Goal: Task Accomplishment & Management: Complete application form

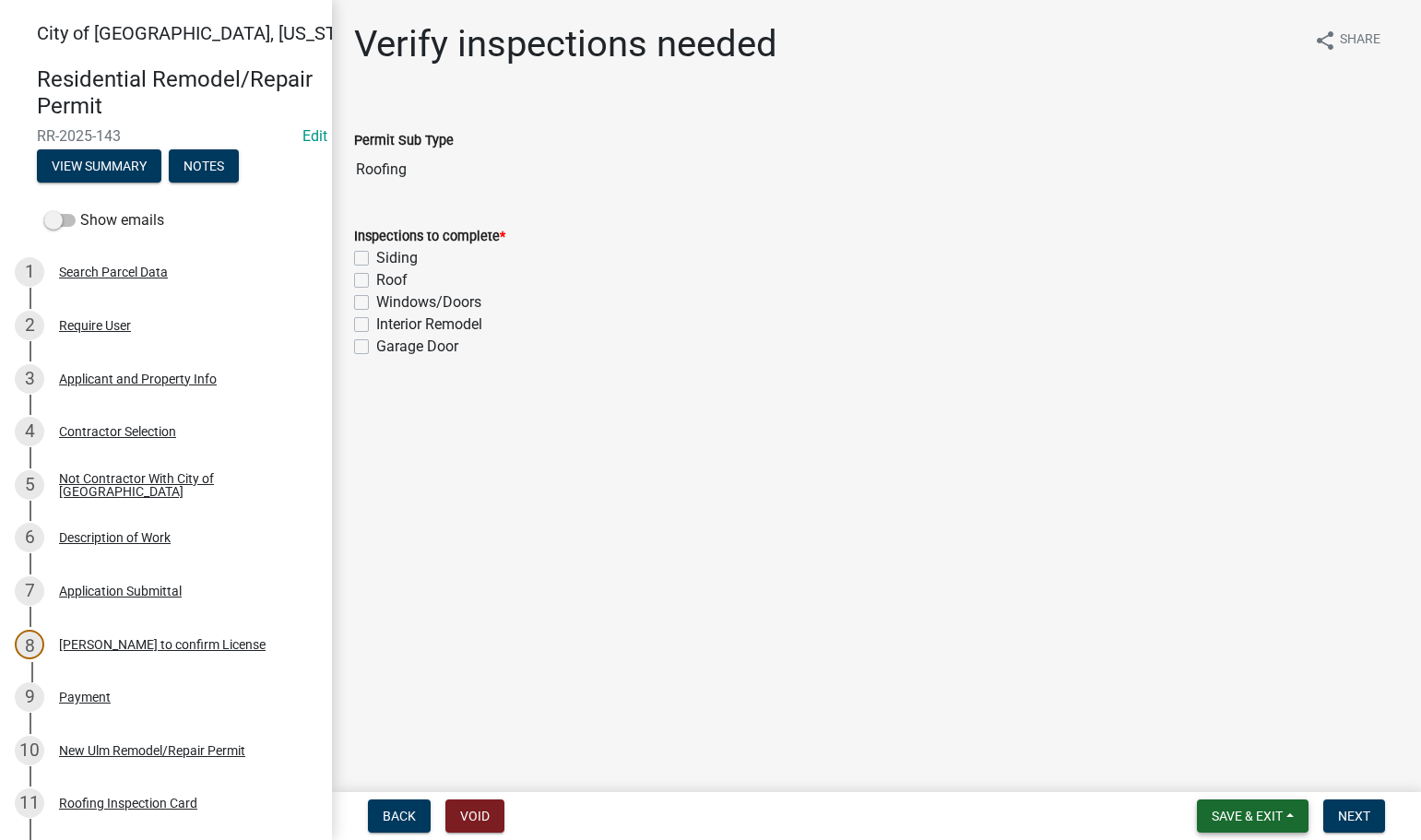
click at [1264, 818] on span "Save & Exit" at bounding box center [1247, 816] width 71 height 15
click at [1223, 765] on button "Save & Exit" at bounding box center [1235, 768] width 148 height 44
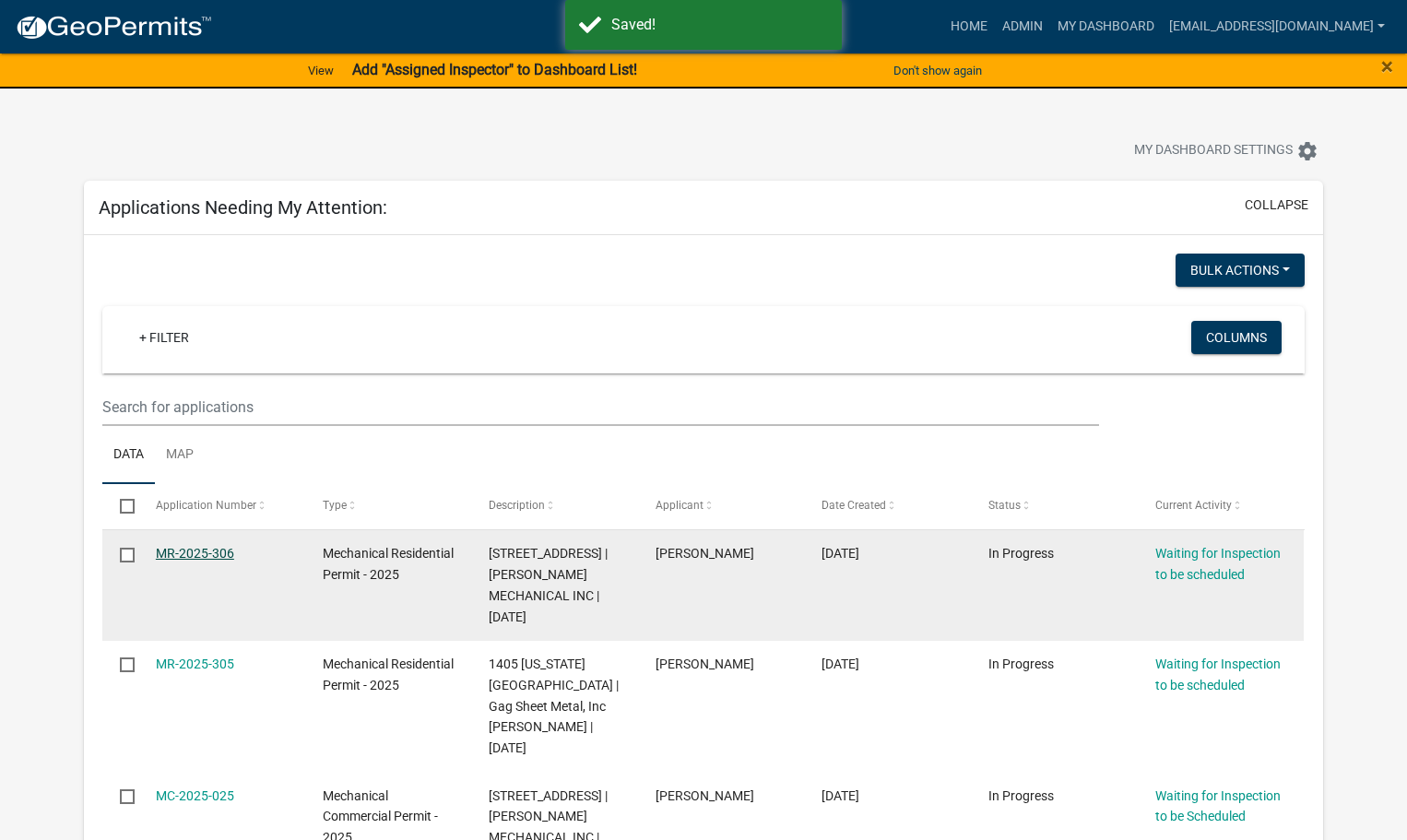
click at [184, 550] on link "MR-2025-306" at bounding box center [195, 553] width 78 height 15
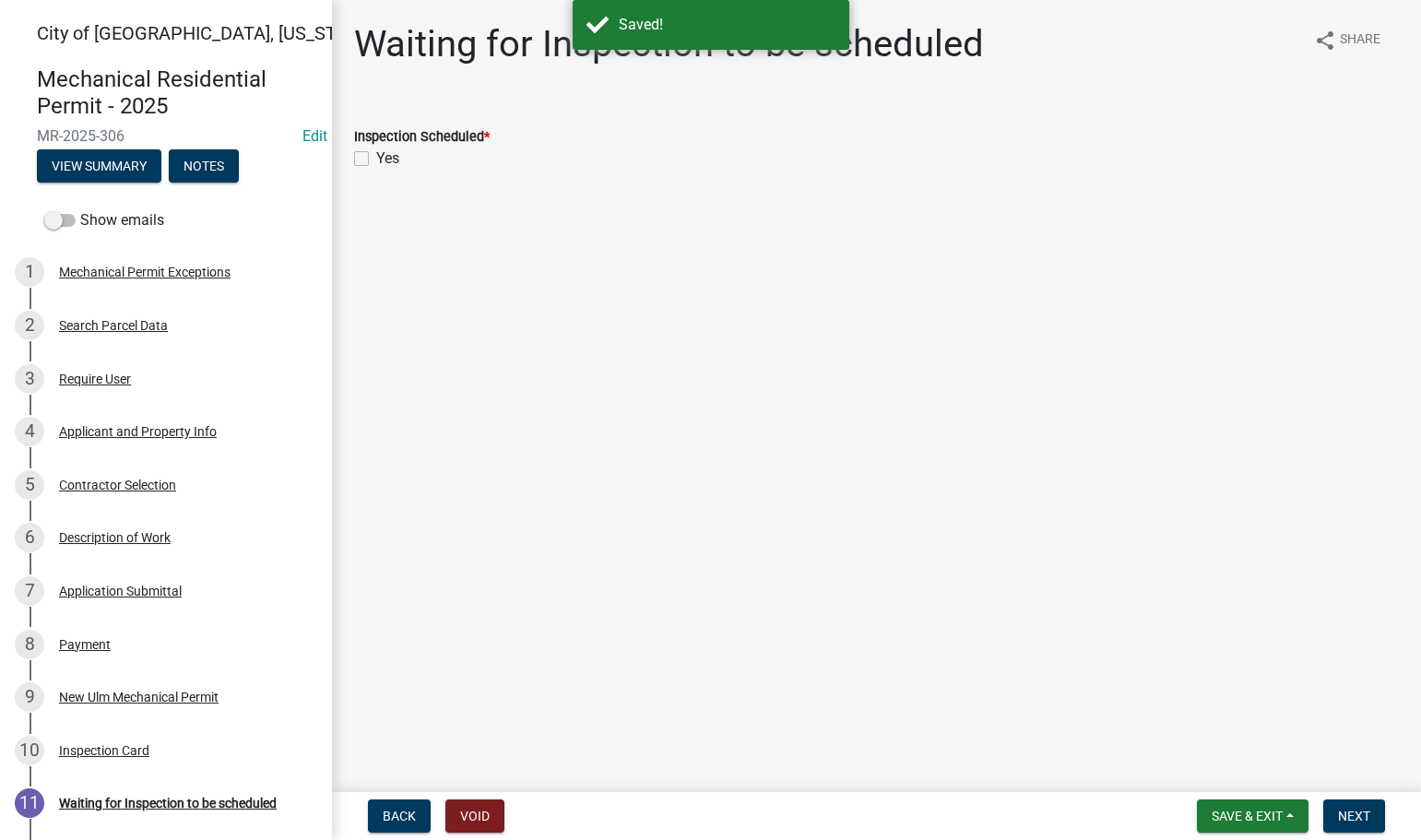
click at [376, 160] on label "Yes" at bounding box center [387, 159] width 23 height 22
click at [376, 160] on input "Yes" at bounding box center [382, 154] width 12 height 12
checkbox input "true"
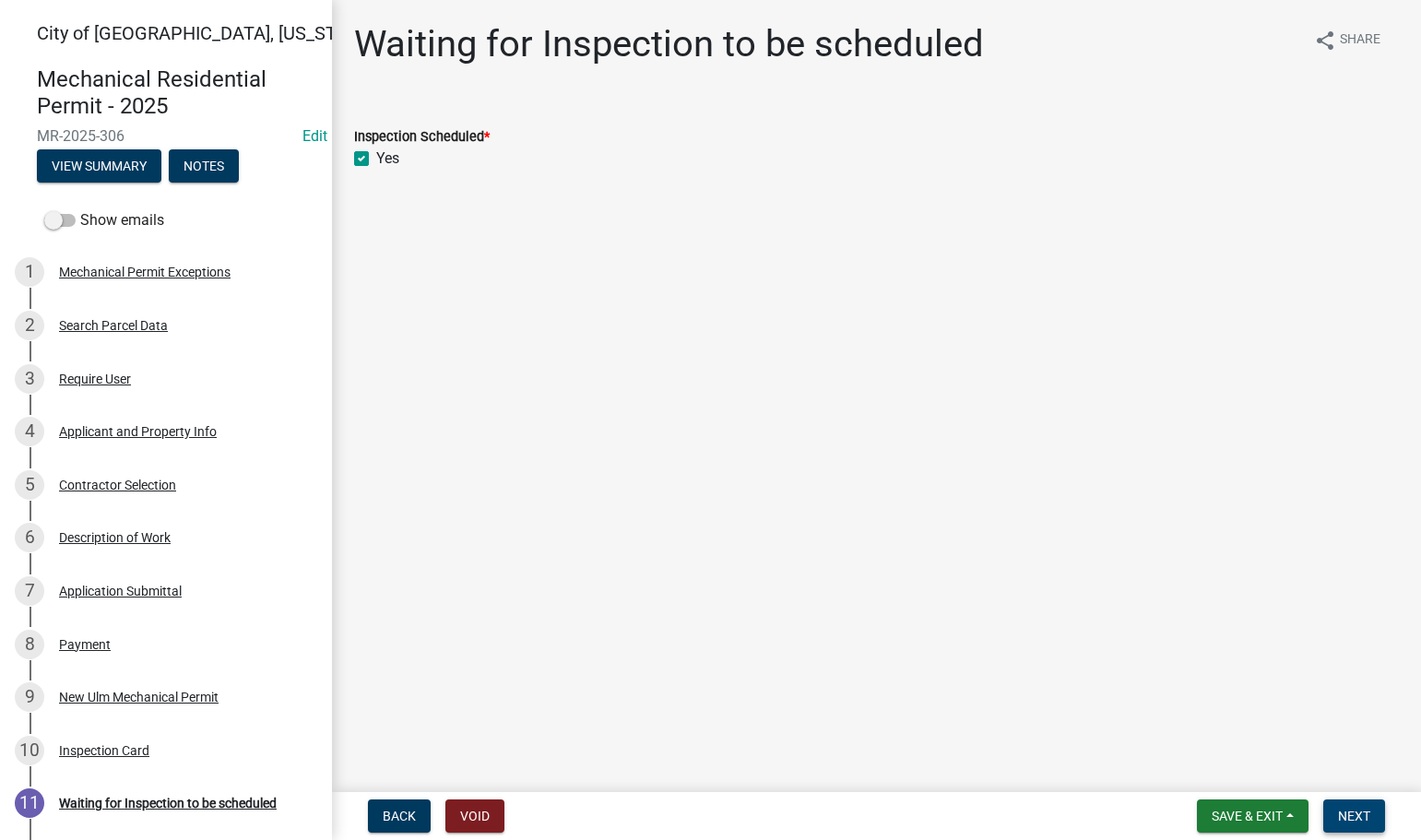
click at [1375, 827] on button "Next" at bounding box center [1354, 816] width 62 height 33
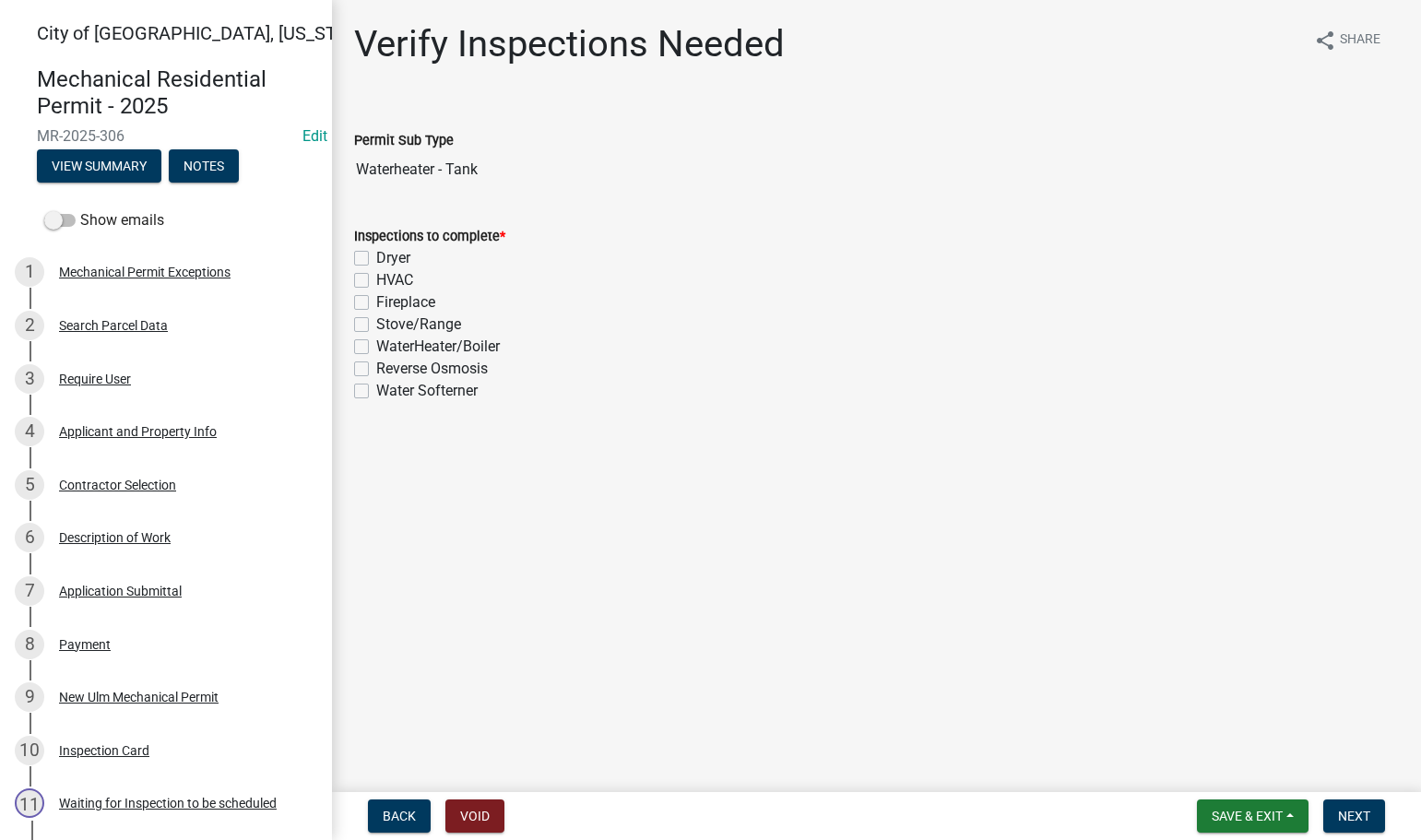
click at [376, 344] on label "WaterHeater/Boiler" at bounding box center [438, 347] width 124 height 22
click at [376, 344] on input "WaterHeater/Boiler" at bounding box center [382, 342] width 12 height 12
checkbox input "true"
checkbox input "false"
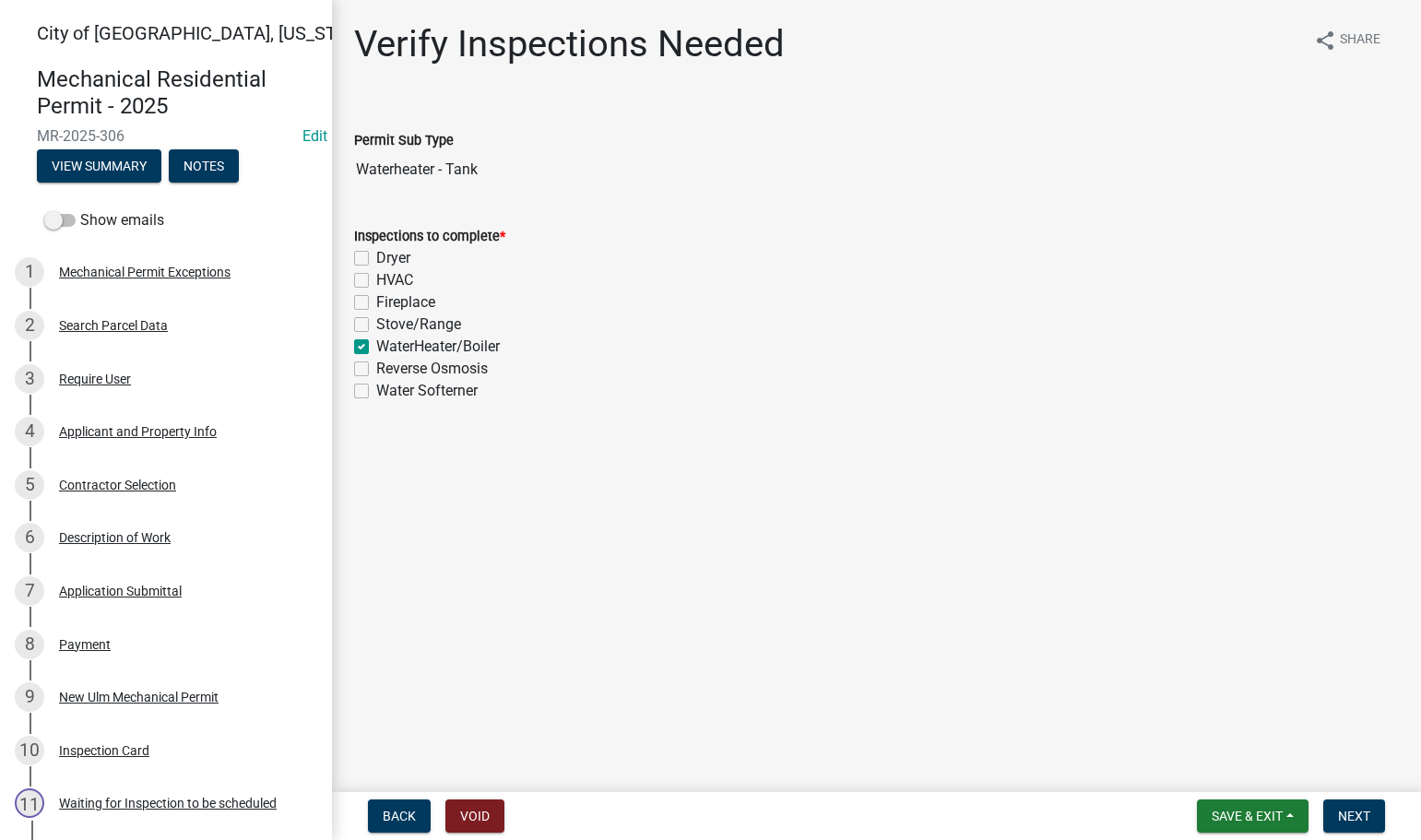
checkbox input "false"
checkbox input "true"
checkbox input "false"
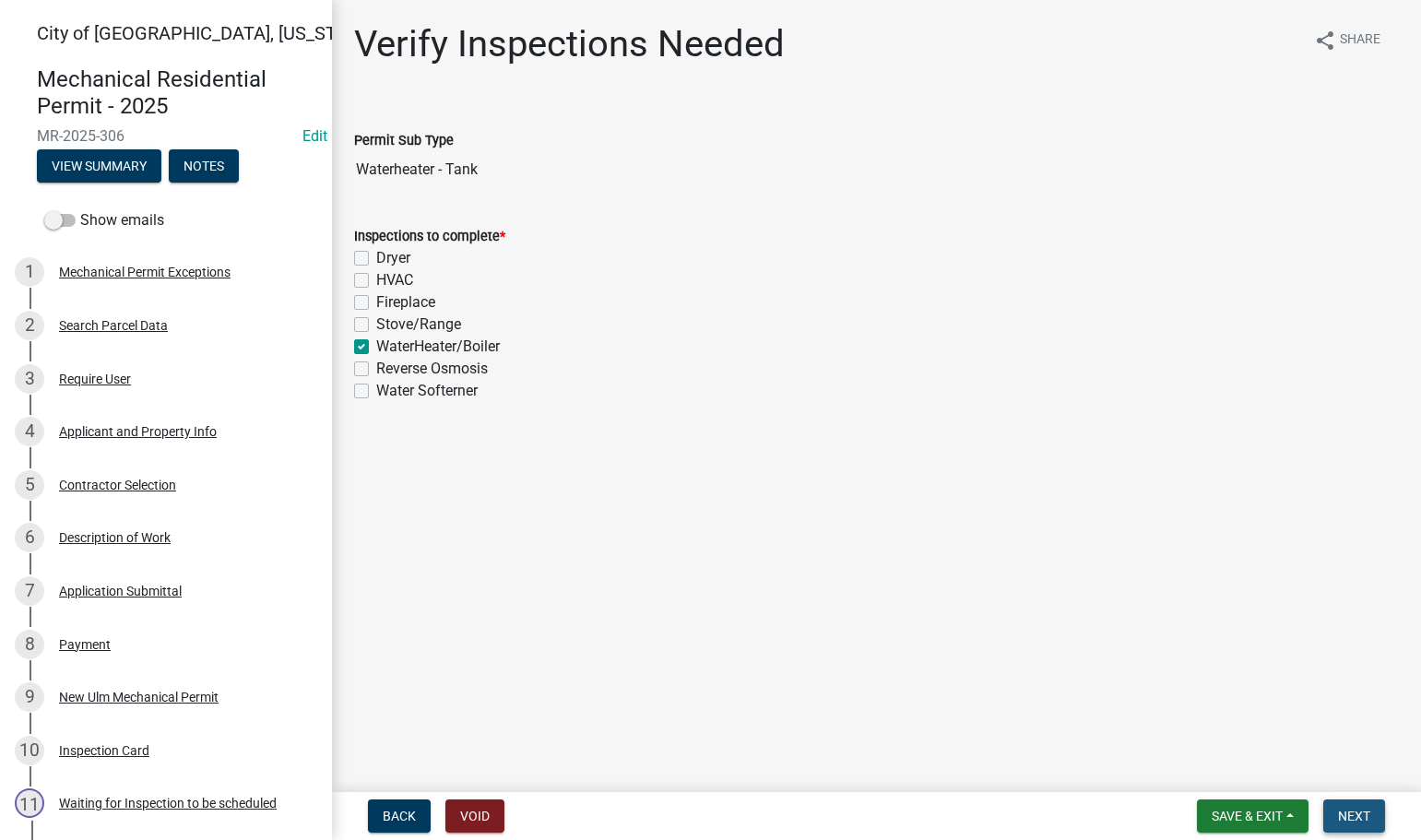
click at [1373, 808] on button "Next" at bounding box center [1354, 816] width 62 height 33
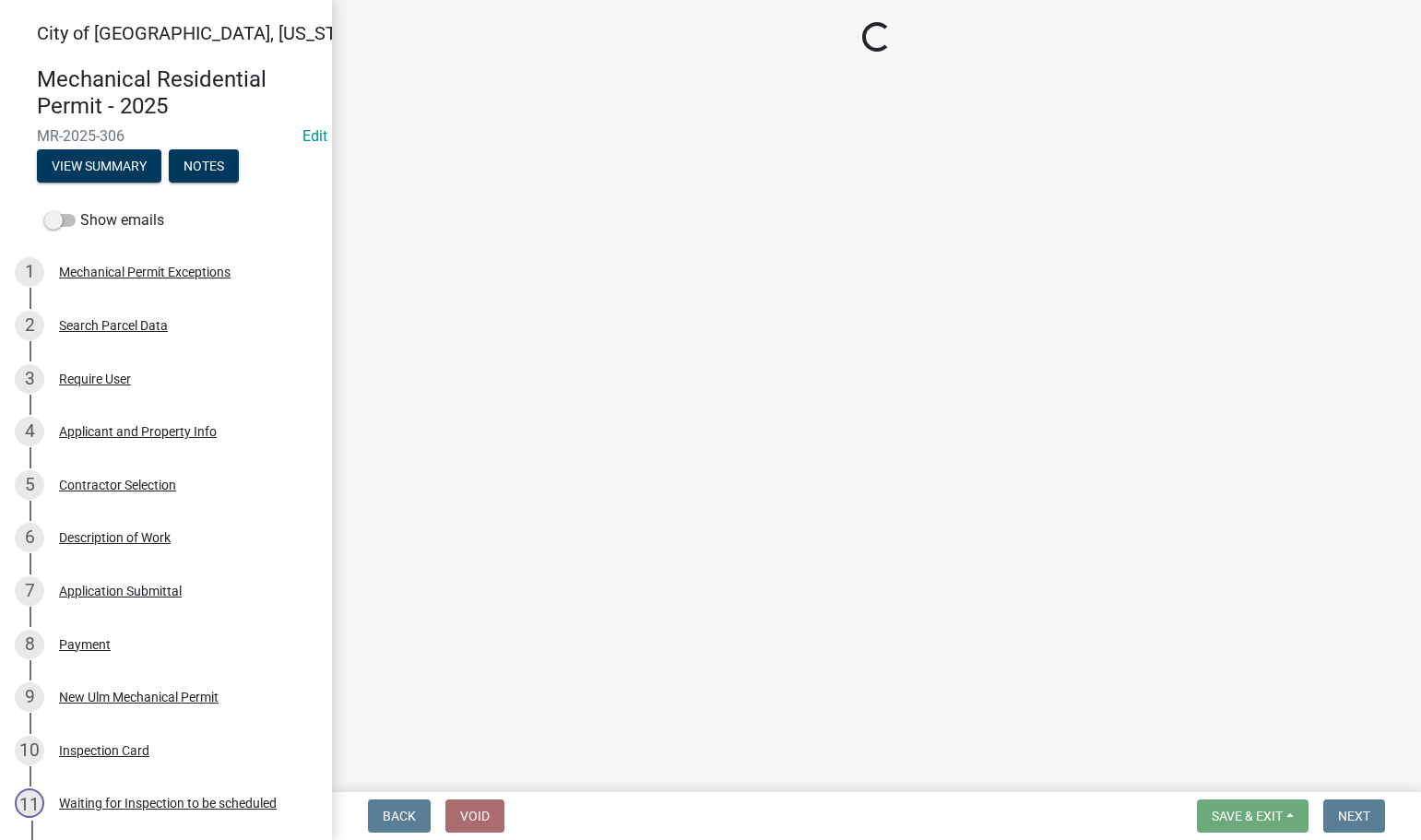
select select "805d55ac-e238-4e04-8f8e-acc067f36c3e"
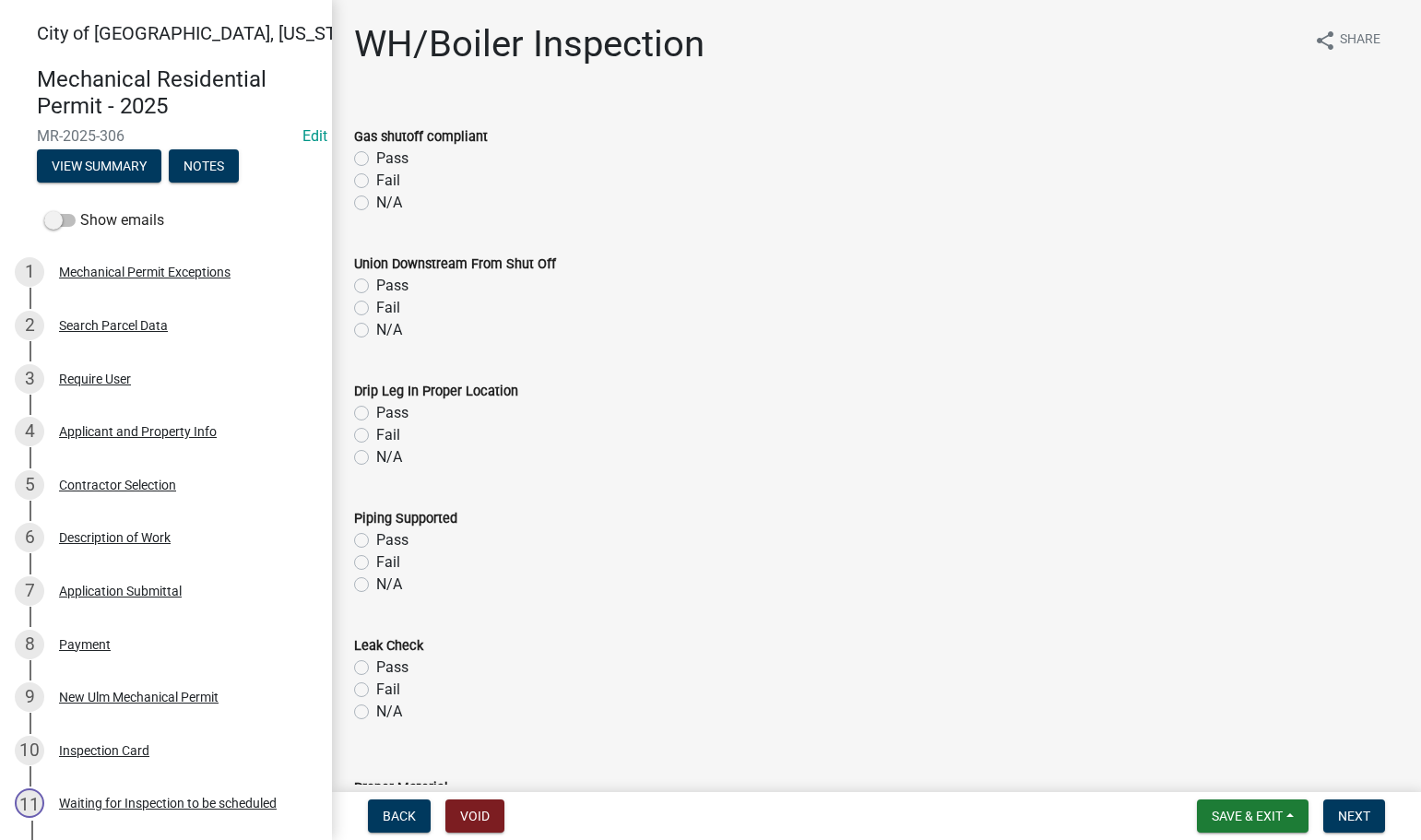
click at [376, 162] on label "Pass" at bounding box center [392, 159] width 32 height 22
click at [376, 160] on input "Pass" at bounding box center [382, 154] width 12 height 12
radio input "true"
click at [376, 280] on label "Pass" at bounding box center [392, 286] width 32 height 22
click at [376, 280] on input "Pass" at bounding box center [382, 281] width 12 height 12
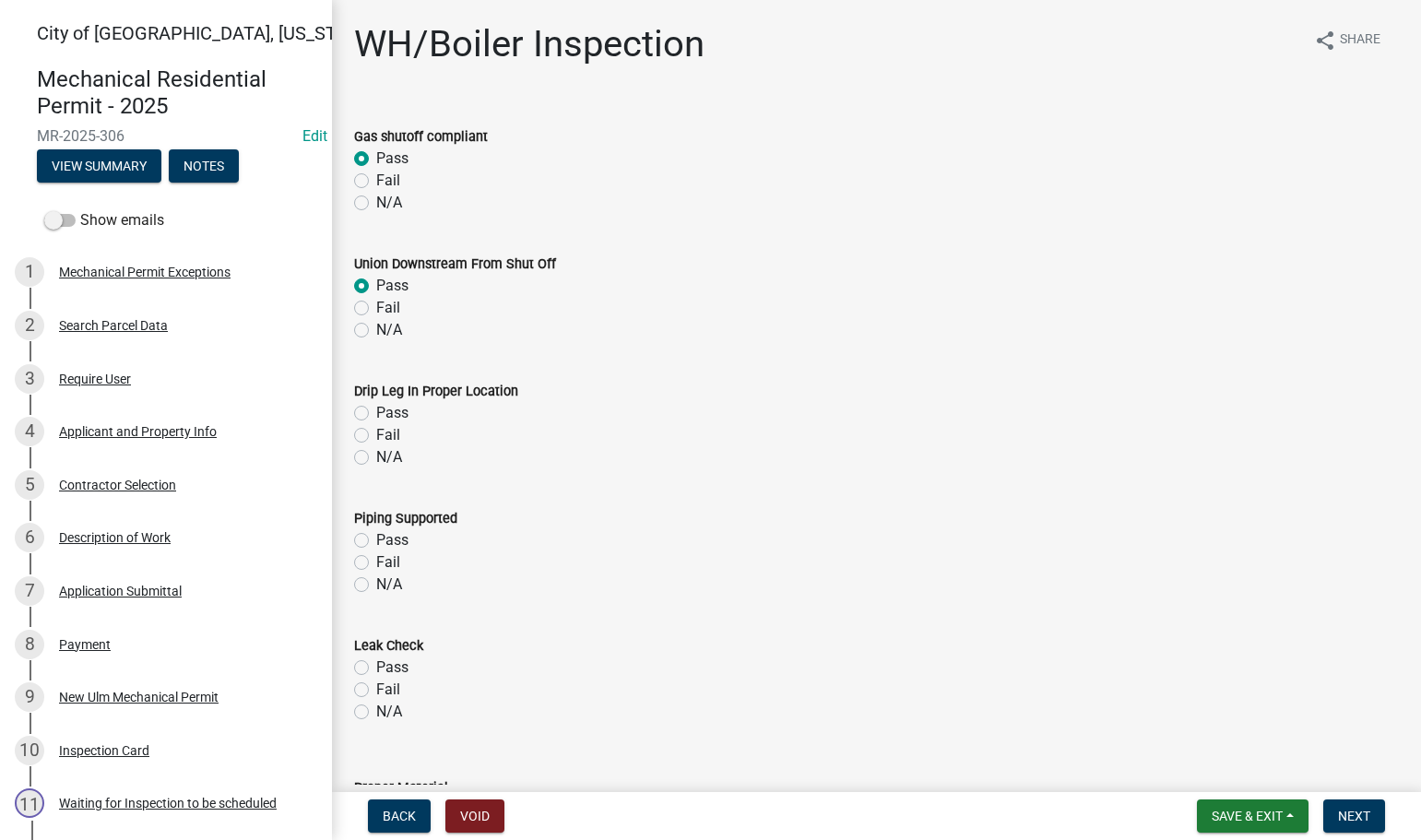
radio input "true"
click at [376, 412] on label "Pass" at bounding box center [392, 413] width 32 height 22
click at [376, 412] on input "Pass" at bounding box center [382, 408] width 12 height 12
radio input "true"
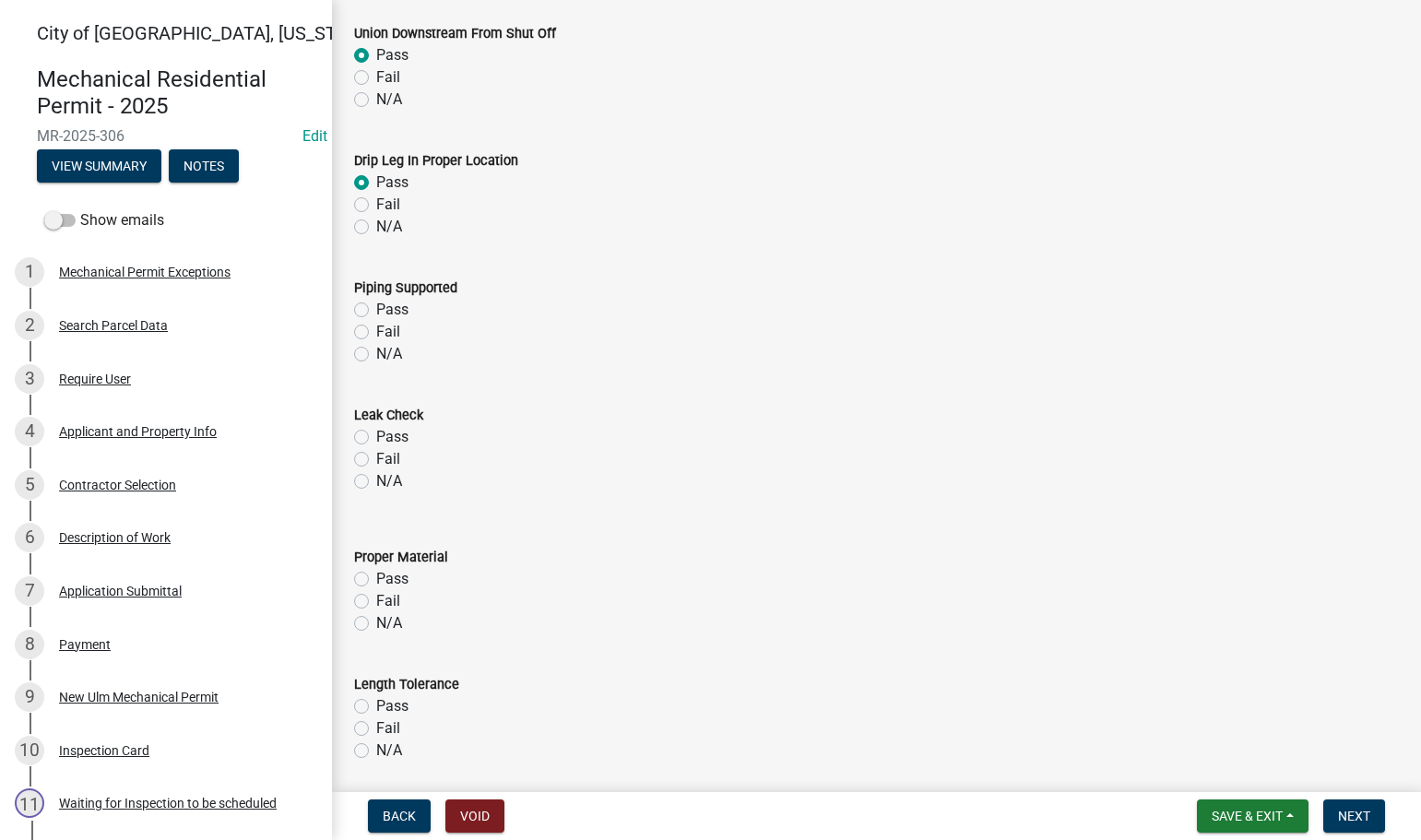
scroll to position [277, 0]
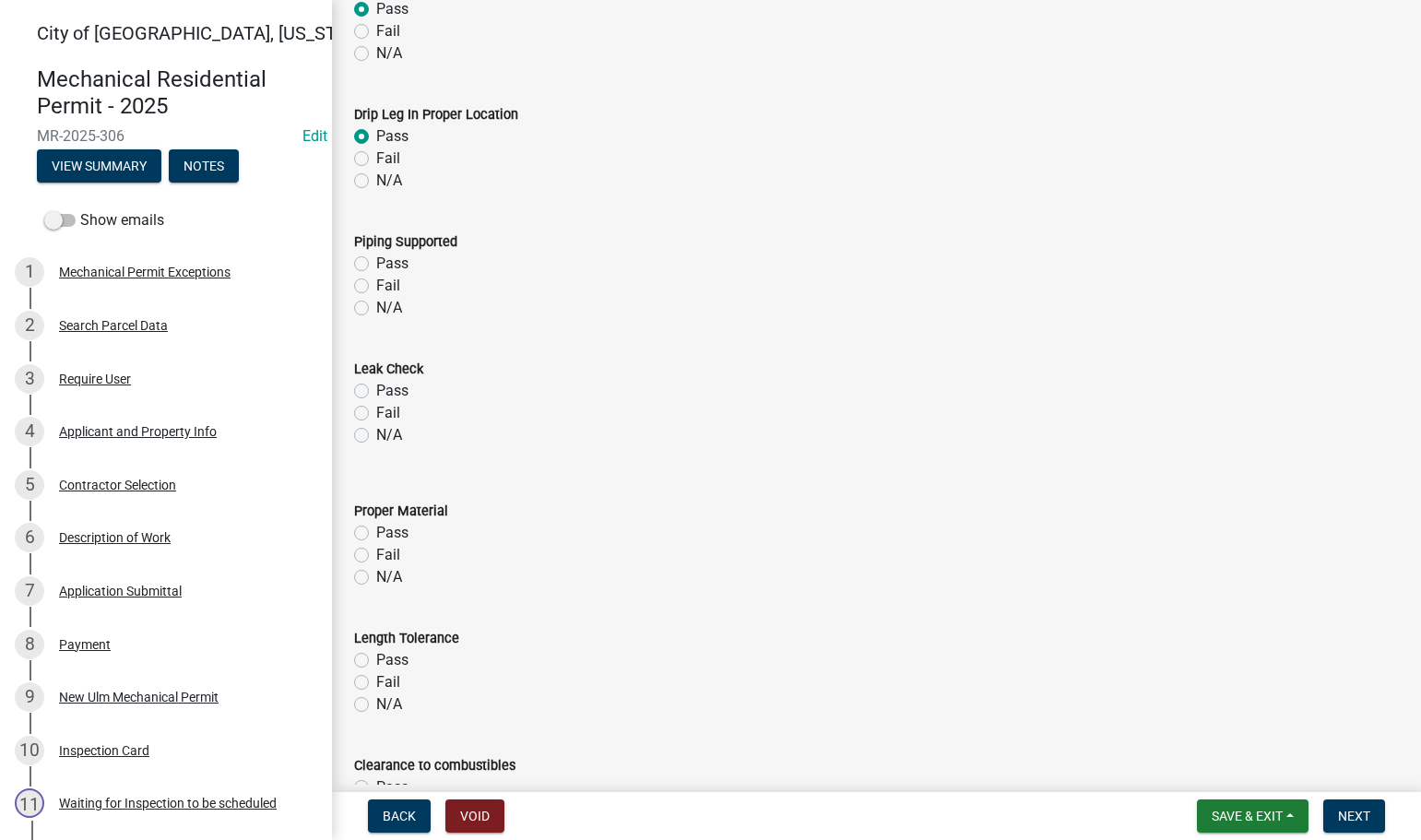
click at [376, 261] on label "Pass" at bounding box center [392, 264] width 32 height 22
click at [376, 261] on input "Pass" at bounding box center [382, 259] width 12 height 12
radio input "true"
click at [376, 390] on label "Pass" at bounding box center [392, 391] width 32 height 22
click at [376, 390] on input "Pass" at bounding box center [382, 386] width 12 height 12
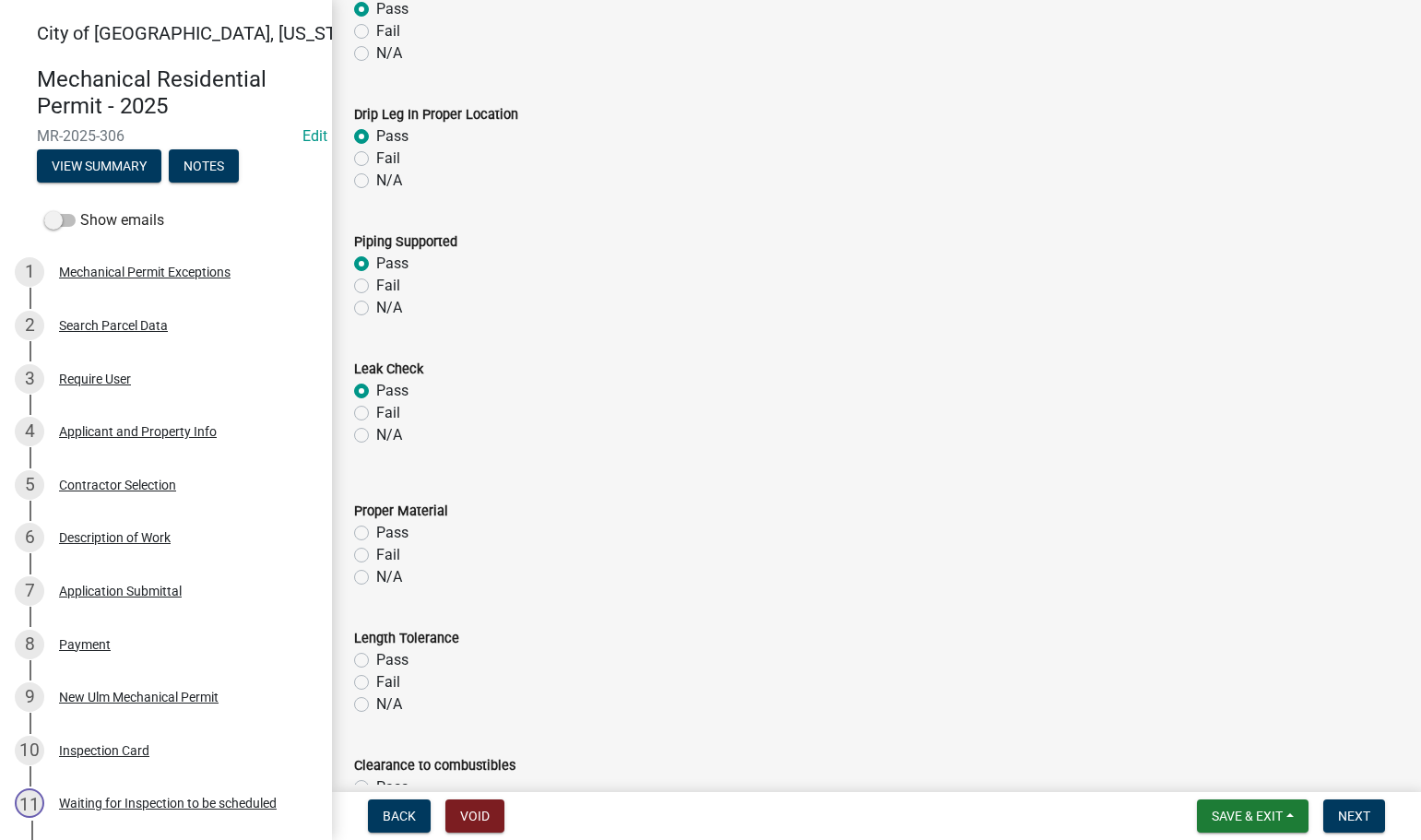
radio input "true"
click at [376, 532] on label "Pass" at bounding box center [392, 533] width 32 height 22
click at [376, 532] on input "Pass" at bounding box center [382, 528] width 12 height 12
radio input "true"
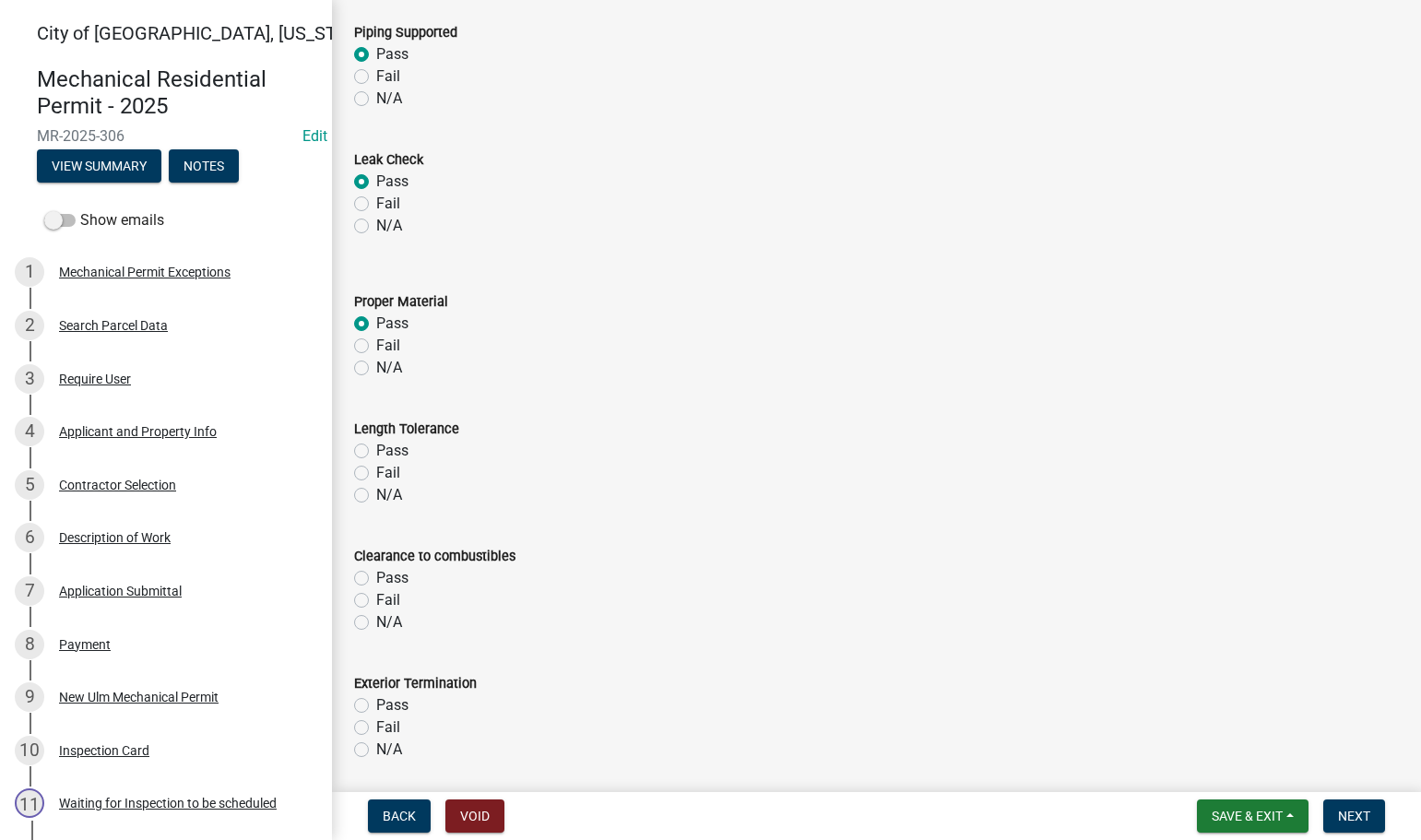
scroll to position [553, 0]
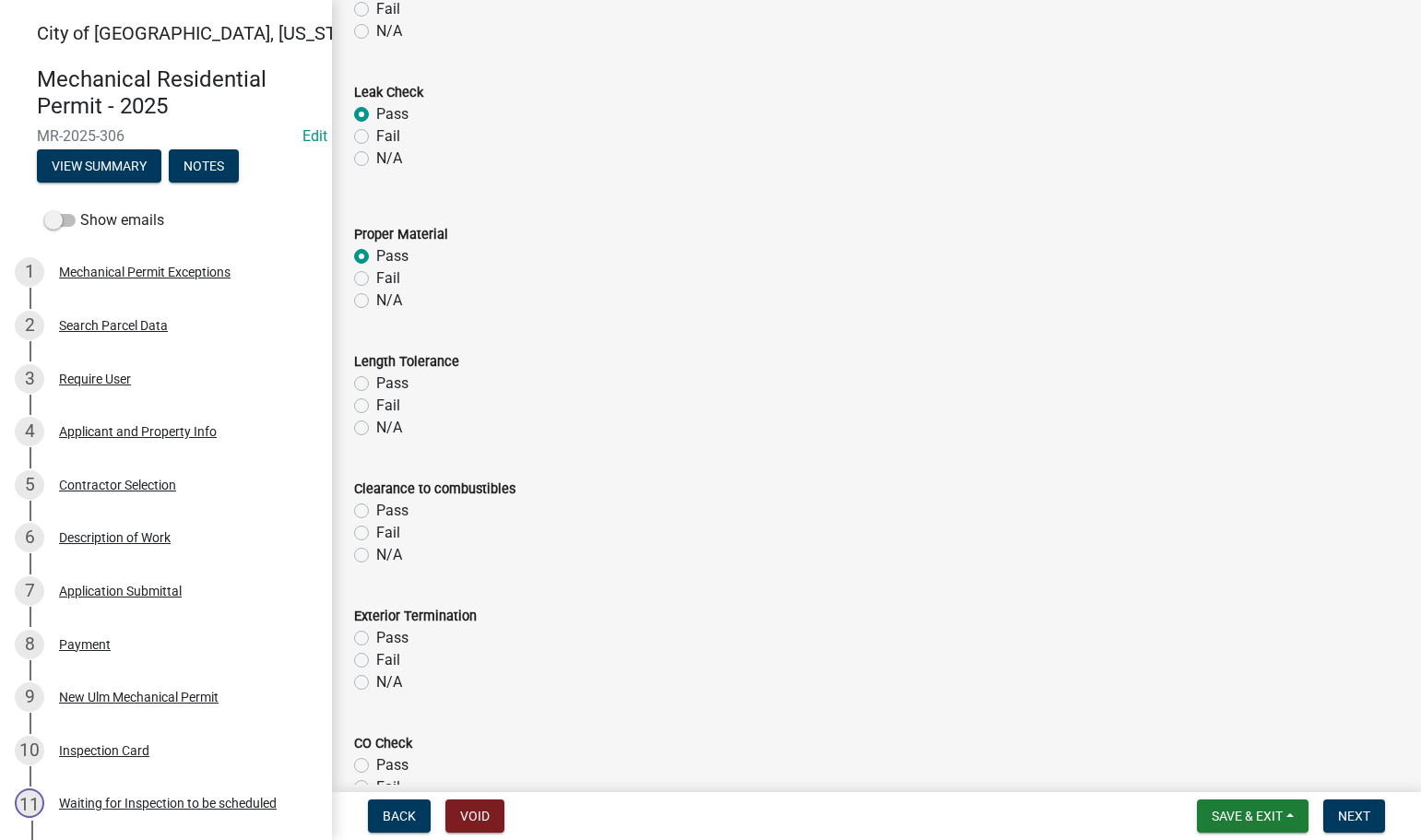
click at [376, 382] on label "Pass" at bounding box center [392, 384] width 32 height 22
click at [376, 382] on input "Pass" at bounding box center [382, 379] width 12 height 12
radio input "true"
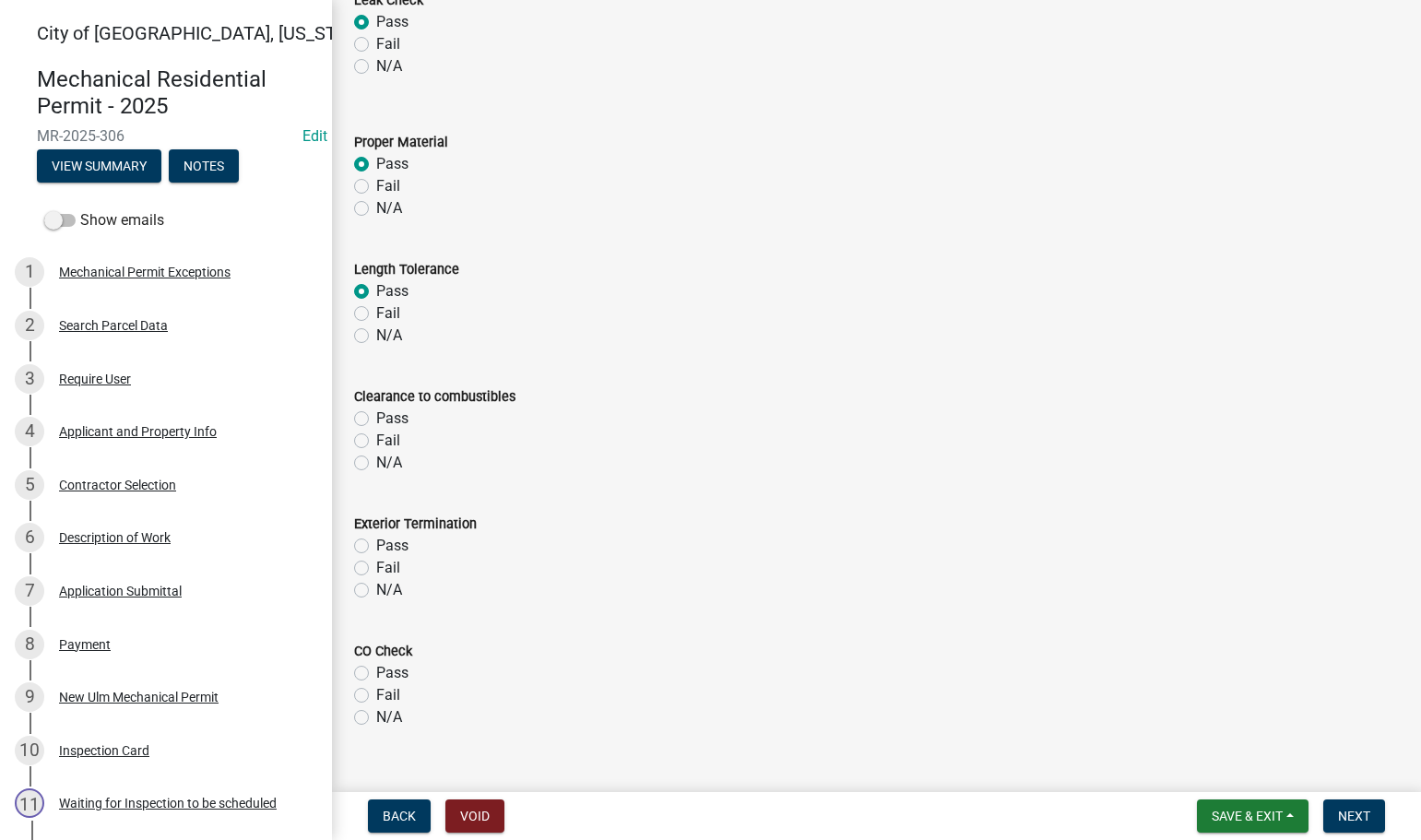
click at [376, 415] on label "Pass" at bounding box center [392, 419] width 32 height 22
click at [376, 415] on input "Pass" at bounding box center [382, 414] width 12 height 12
radio input "true"
click at [376, 583] on label "N/A" at bounding box center [389, 590] width 26 height 22
click at [376, 583] on input "N/A" at bounding box center [382, 585] width 12 height 12
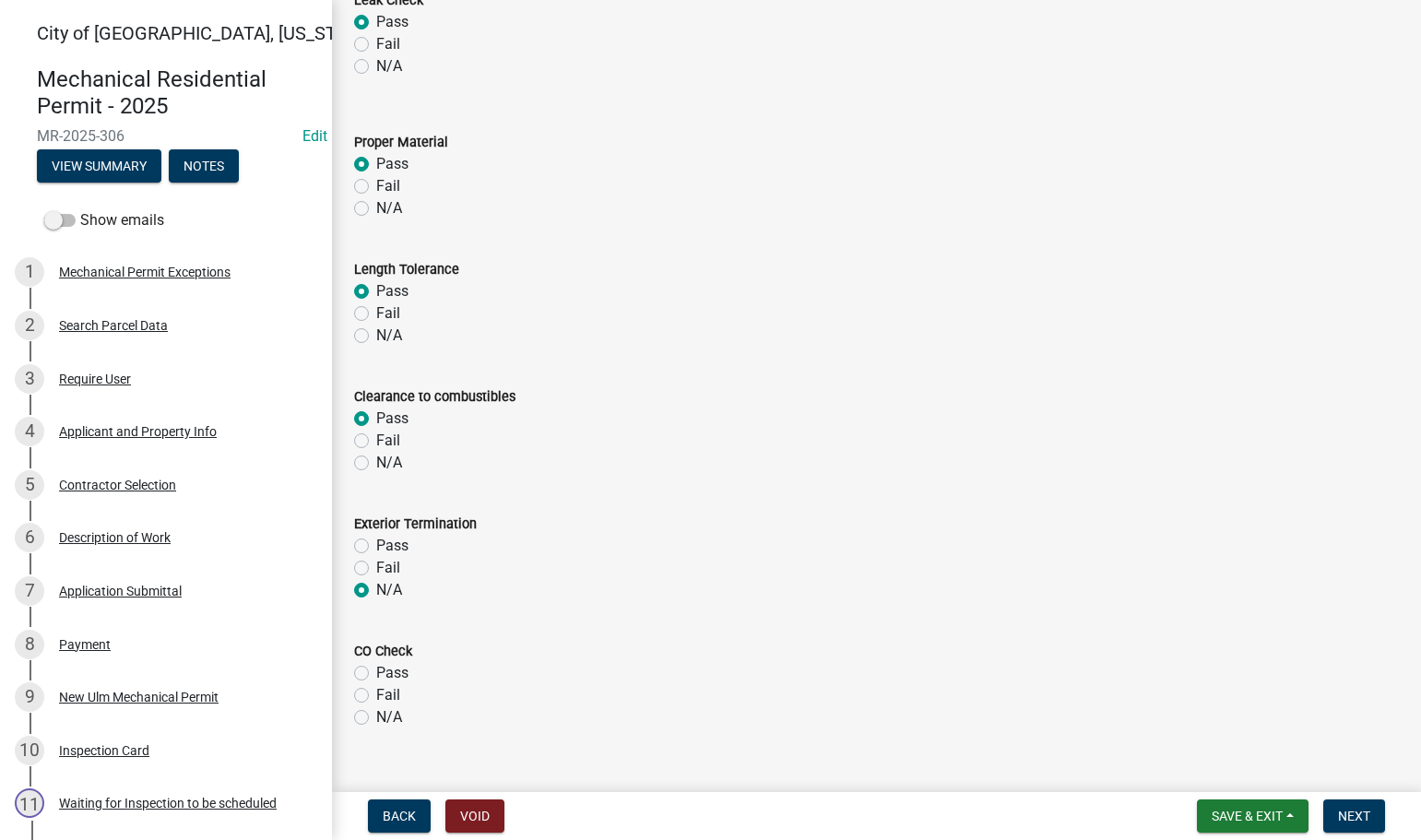
radio input "true"
click at [376, 676] on label "Pass" at bounding box center [392, 673] width 32 height 22
click at [376, 674] on input "Pass" at bounding box center [382, 668] width 12 height 12
radio input "true"
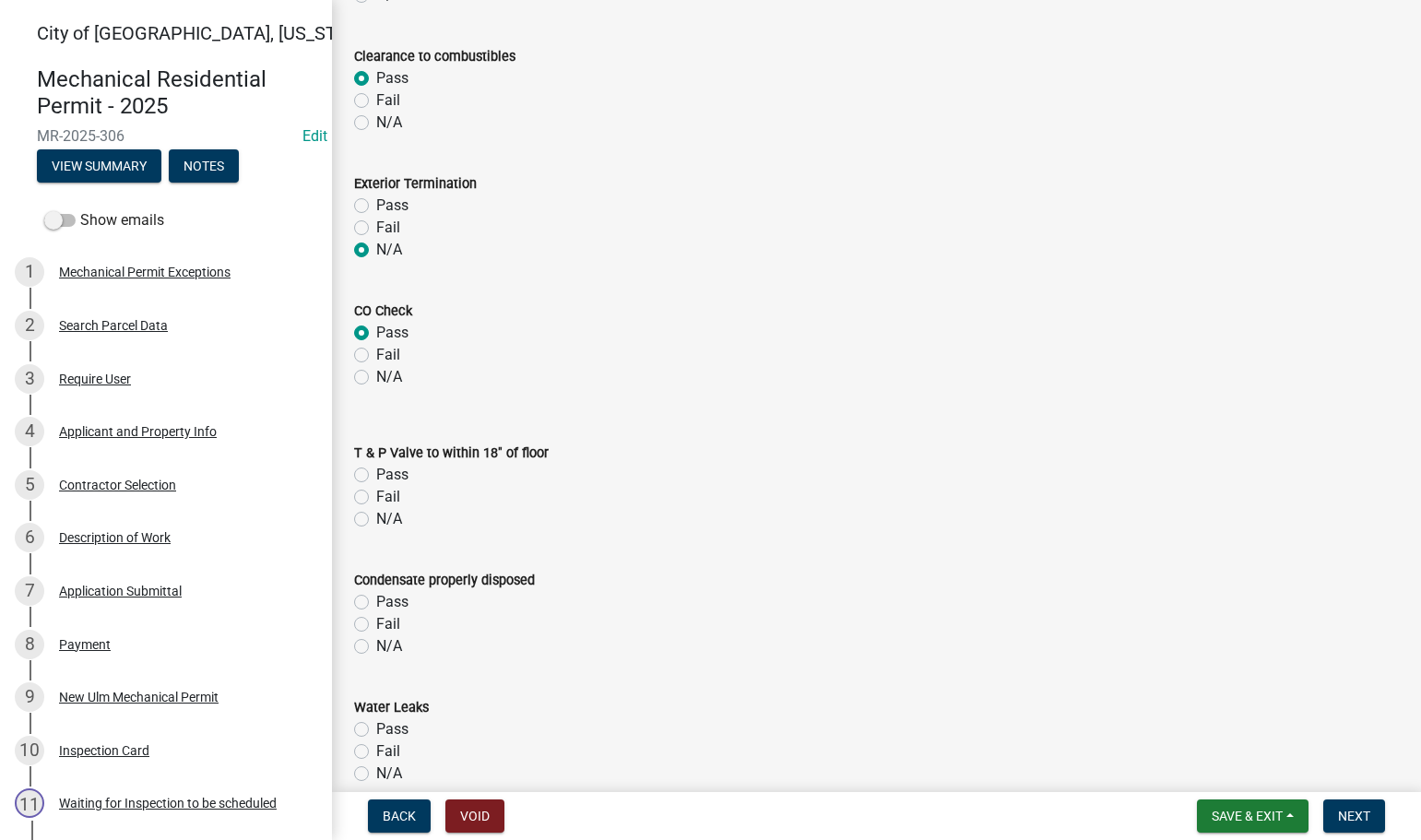
scroll to position [1014, 0]
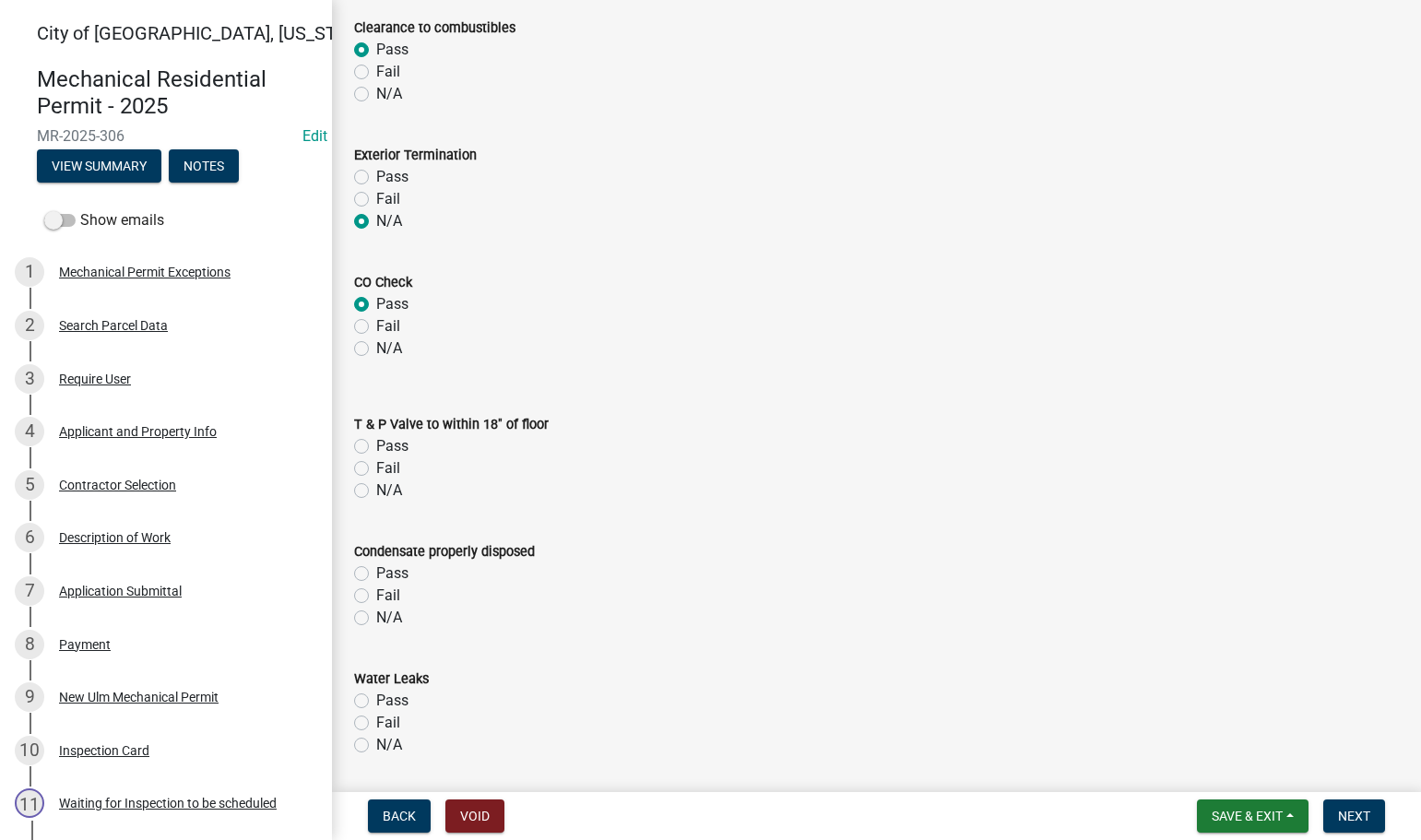
click at [376, 444] on label "Pass" at bounding box center [392, 446] width 32 height 22
click at [376, 444] on input "Pass" at bounding box center [382, 441] width 12 height 12
radio input "true"
click at [376, 621] on label "N/A" at bounding box center [389, 618] width 26 height 22
click at [376, 619] on input "N/A" at bounding box center [382, 613] width 12 height 12
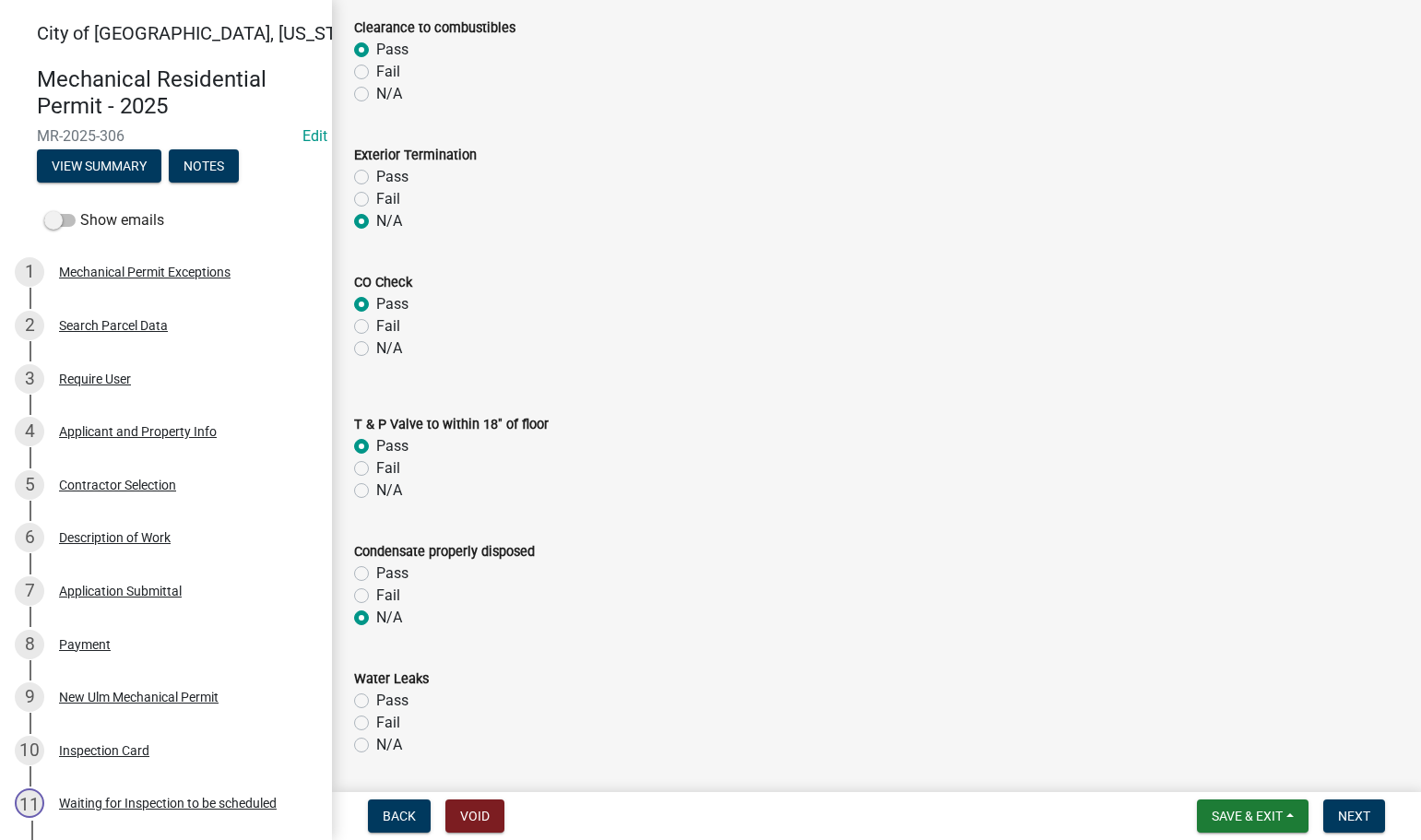
radio input "true"
click at [376, 699] on label "Pass" at bounding box center [392, 701] width 32 height 22
click at [376, 699] on input "Pass" at bounding box center [382, 696] width 12 height 12
radio input "true"
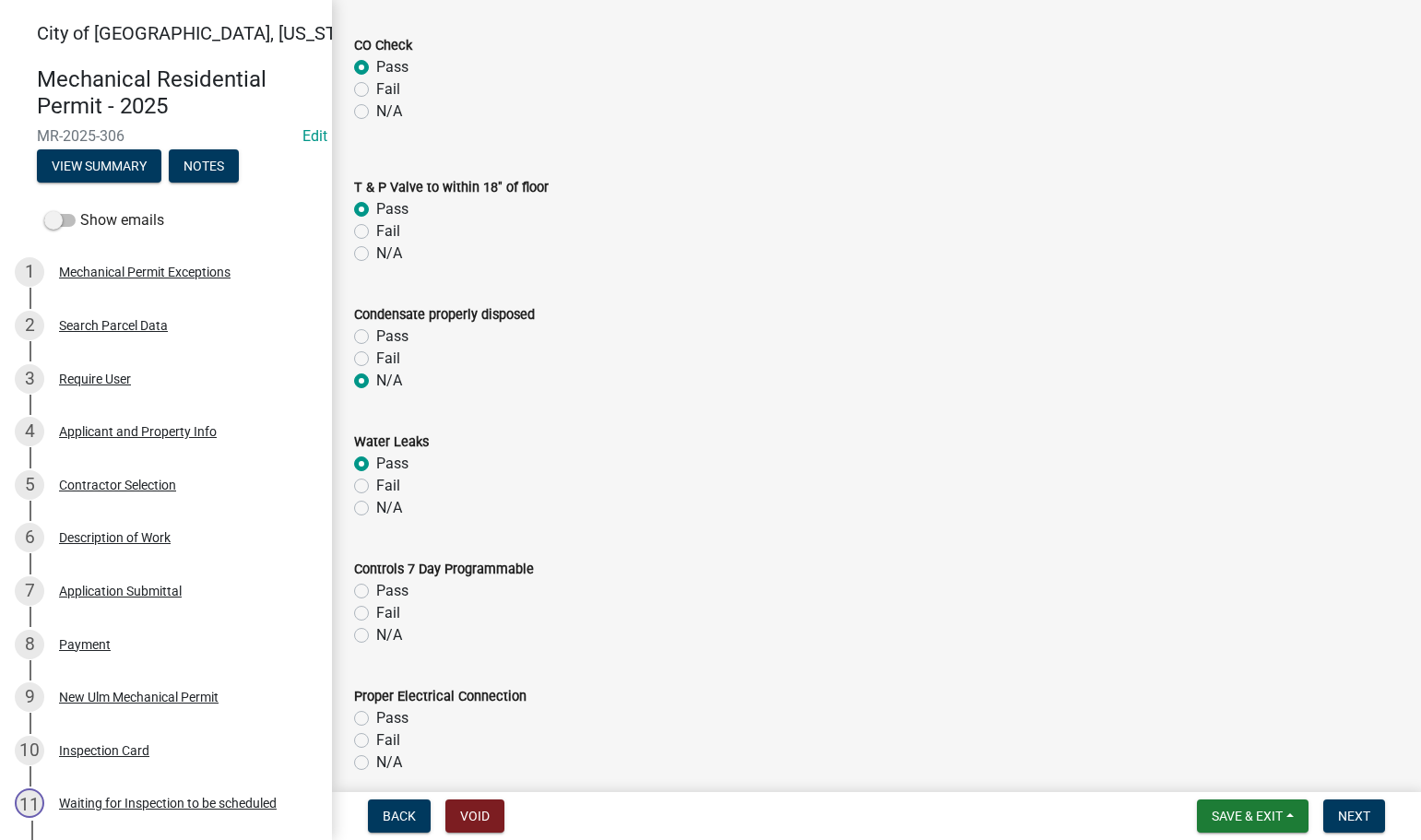
scroll to position [1291, 0]
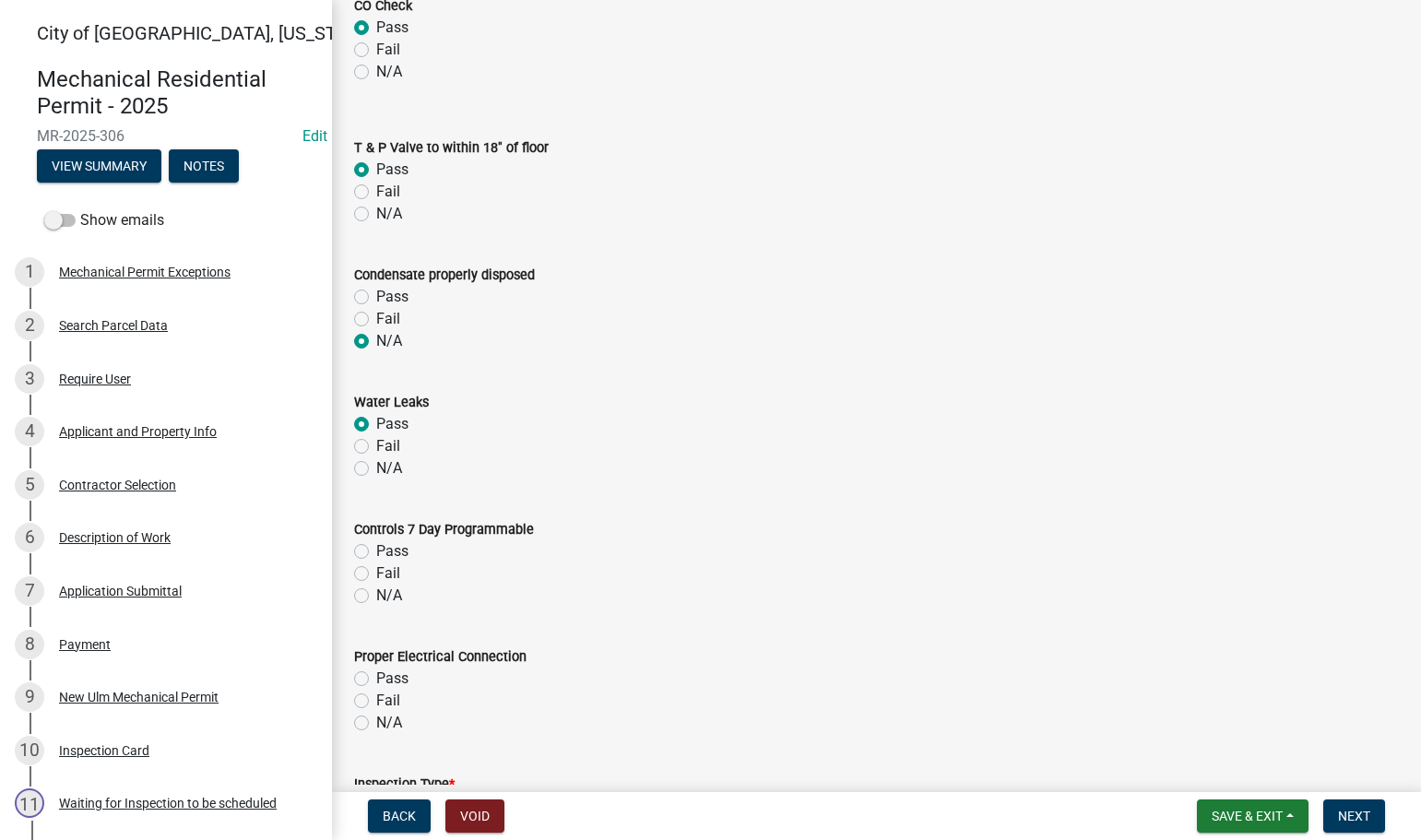
click at [376, 598] on label "N/A" at bounding box center [389, 596] width 26 height 22
click at [376, 597] on input "N/A" at bounding box center [382, 591] width 12 height 12
radio input "true"
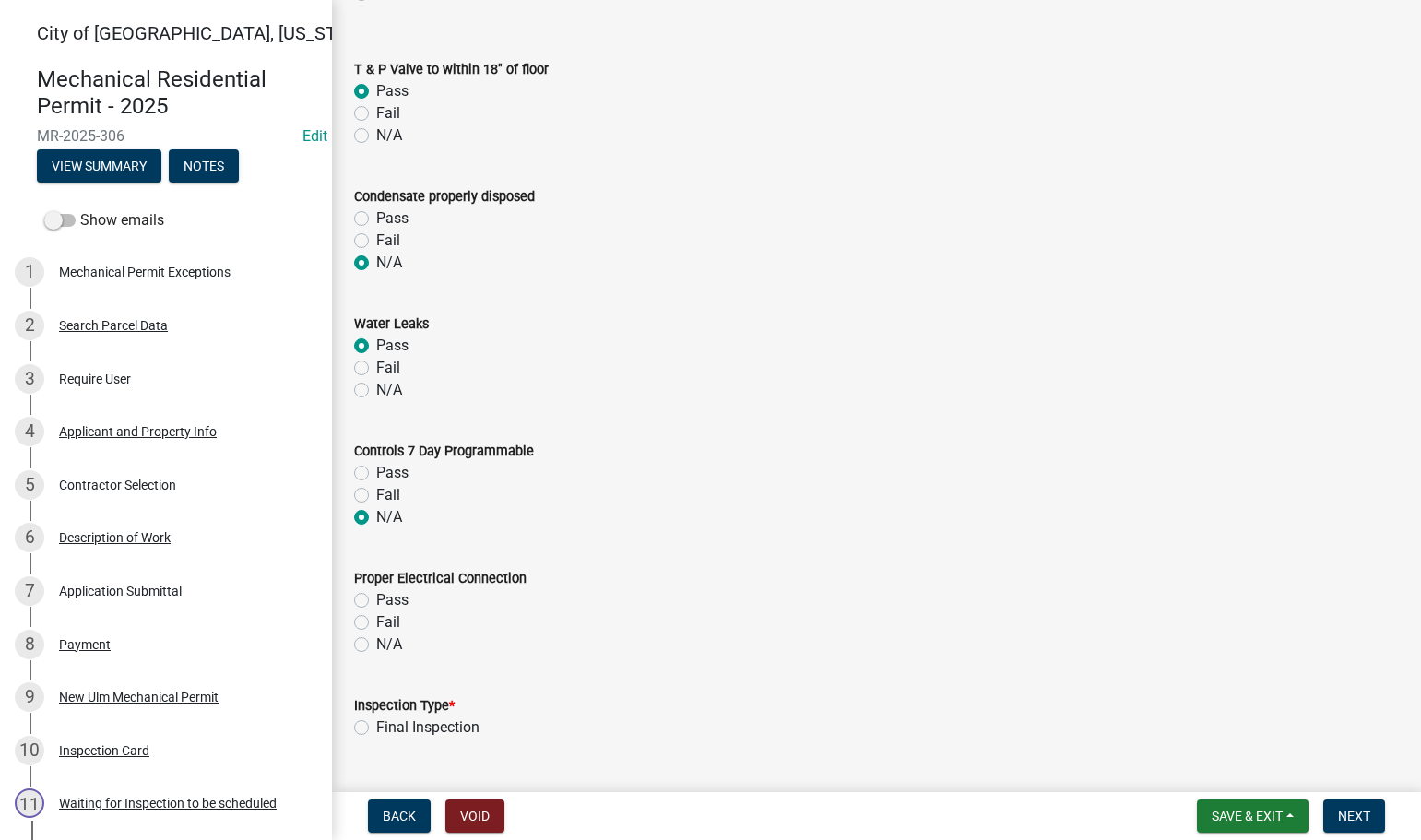
scroll to position [1568, 0]
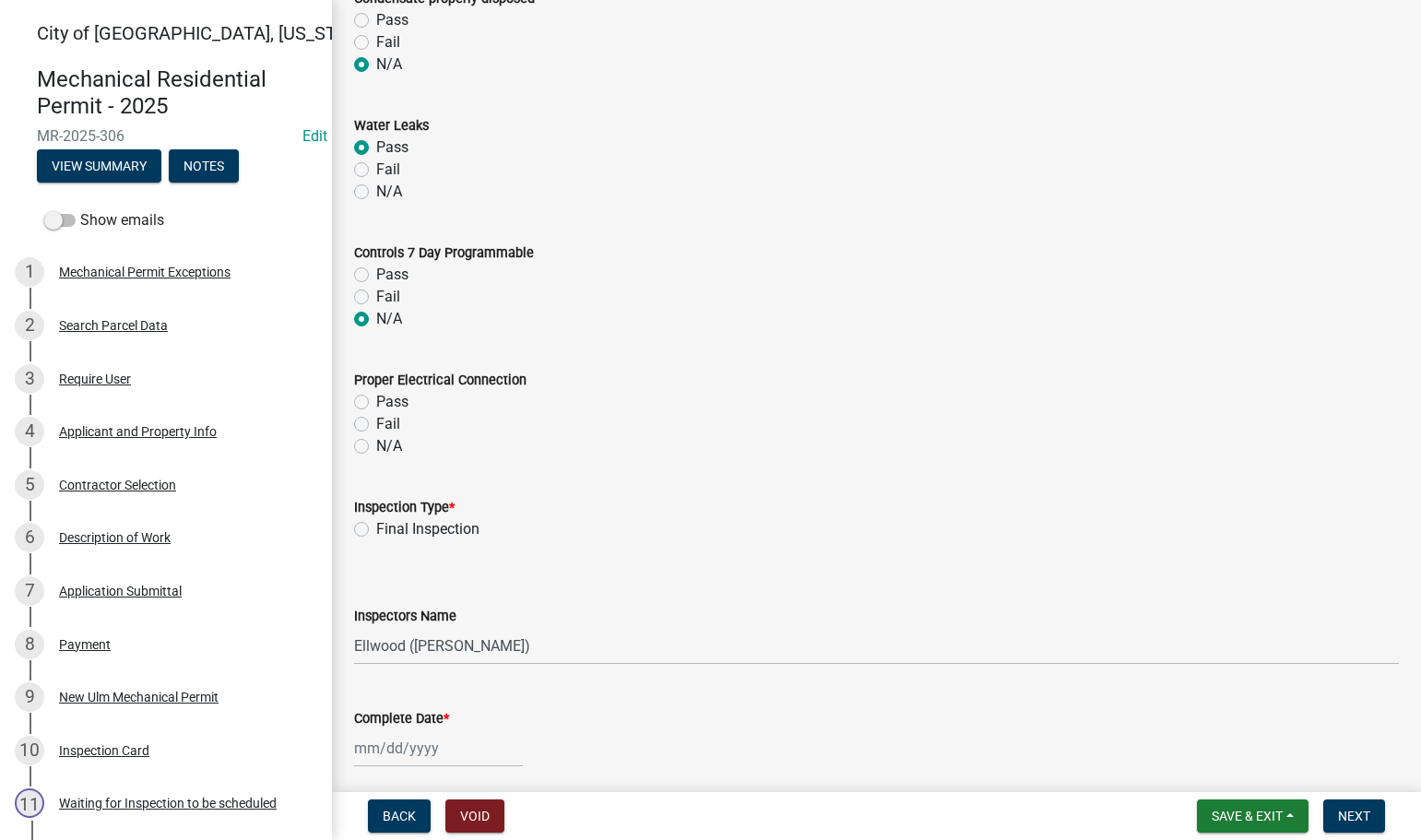
click at [376, 446] on label "N/A" at bounding box center [389, 446] width 26 height 22
click at [376, 446] on input "N/A" at bounding box center [382, 441] width 12 height 12
radio input "true"
click at [376, 535] on label "Final Inspection" at bounding box center [427, 529] width 103 height 22
click at [376, 530] on input "Final Inspection" at bounding box center [382, 524] width 12 height 12
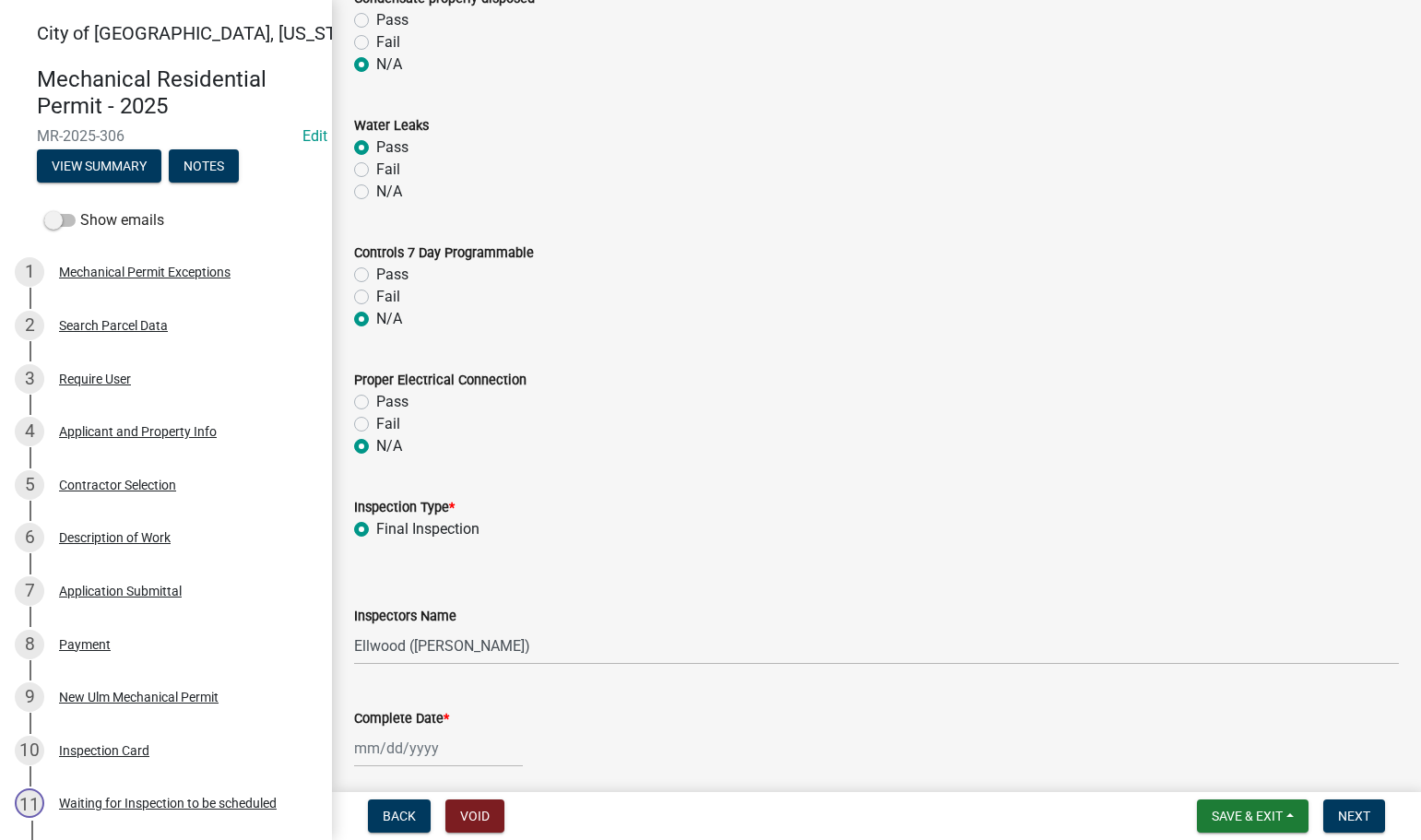
radio input "true"
click at [421, 639] on select "Select Item... [PERSON_NAME] ([PERSON_NAME] - City of [GEOGRAPHIC_DATA]) [GEOGR…" at bounding box center [876, 646] width 1045 height 38
select select "cd72df13-1819-4c17-818e-bd68a66556fb"
click at [354, 627] on select "Select Item... [PERSON_NAME] ([PERSON_NAME] - City of [GEOGRAPHIC_DATA]) [GEOGR…" at bounding box center [876, 646] width 1045 height 38
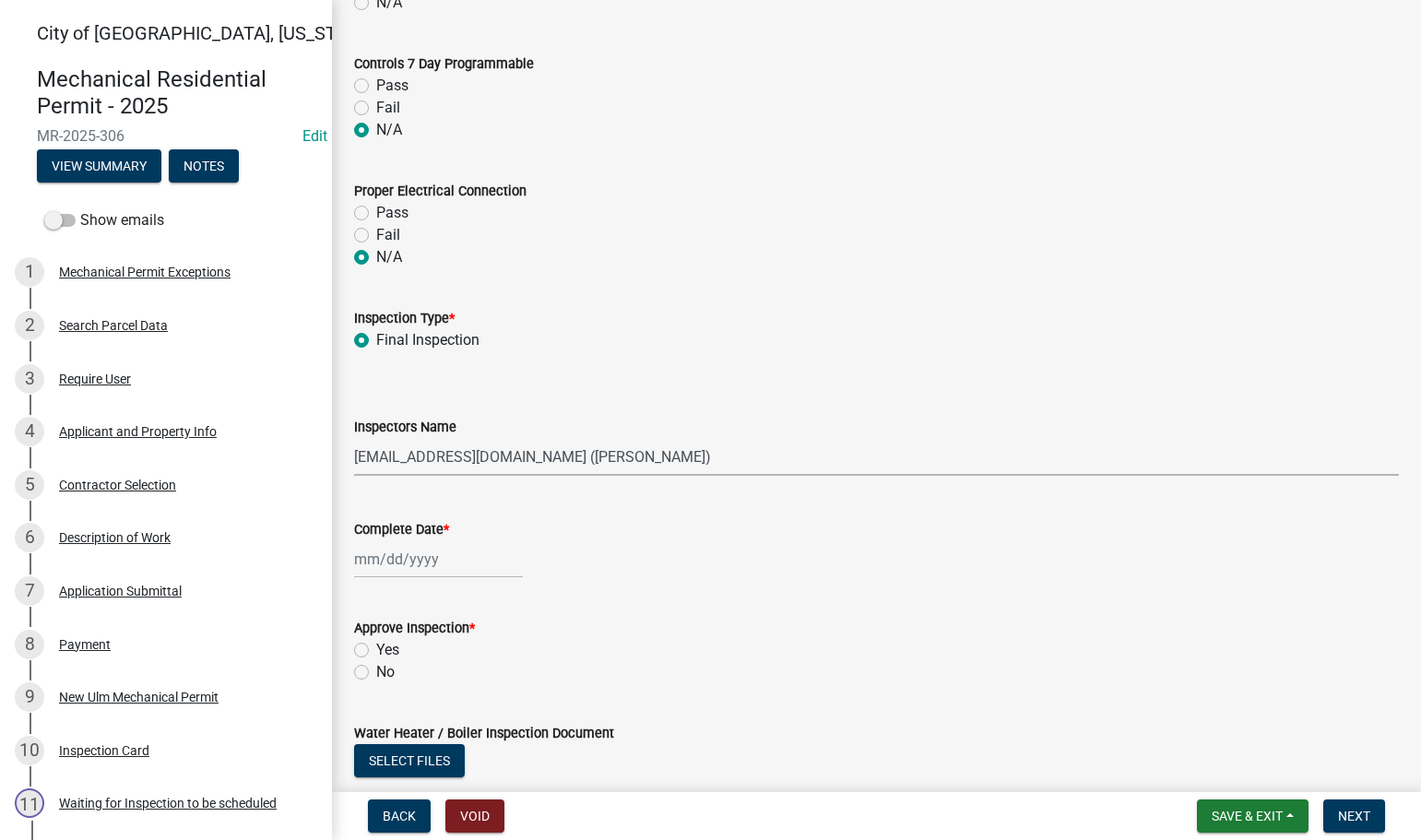
scroll to position [1844, 0]
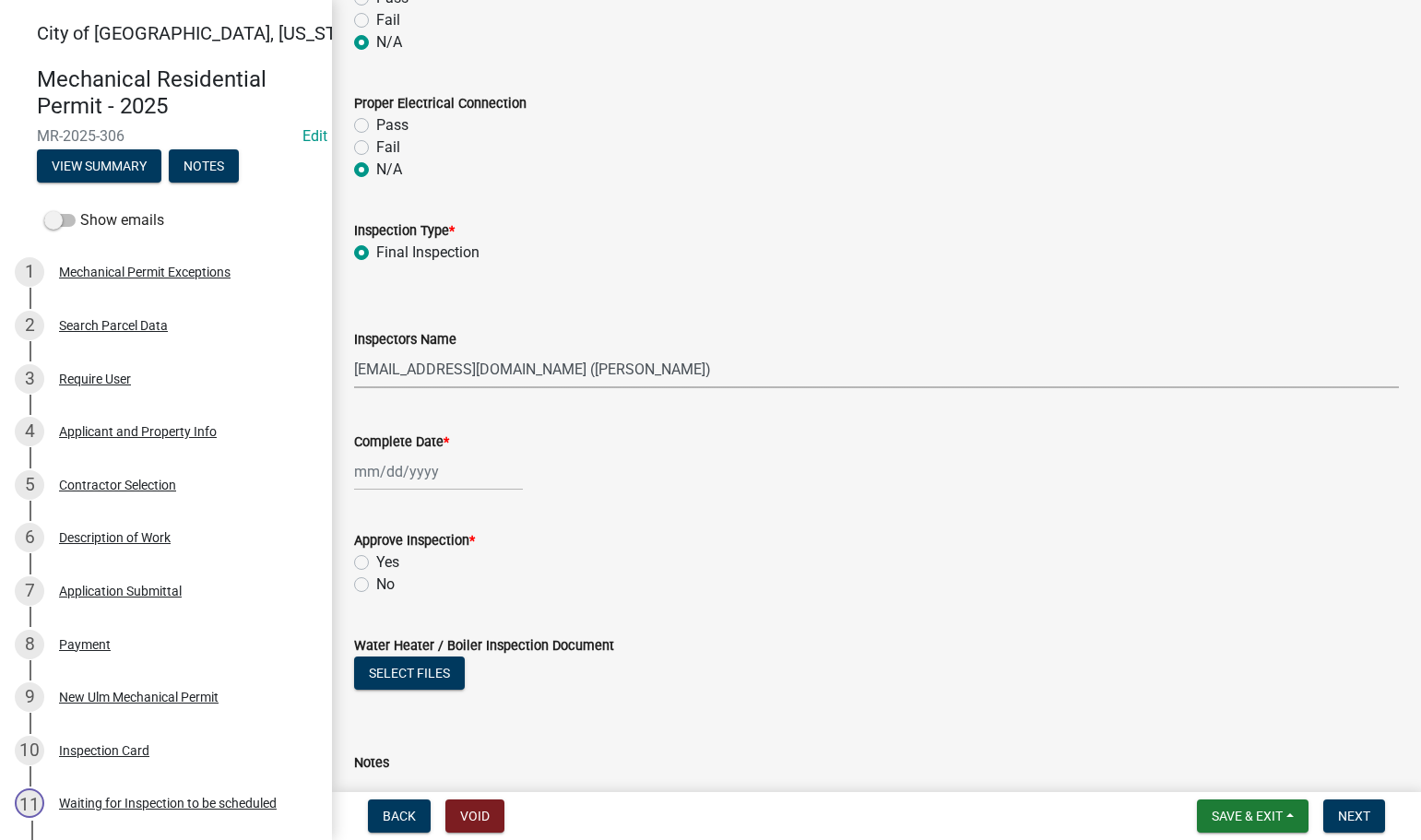
select select "8"
select select "2025"
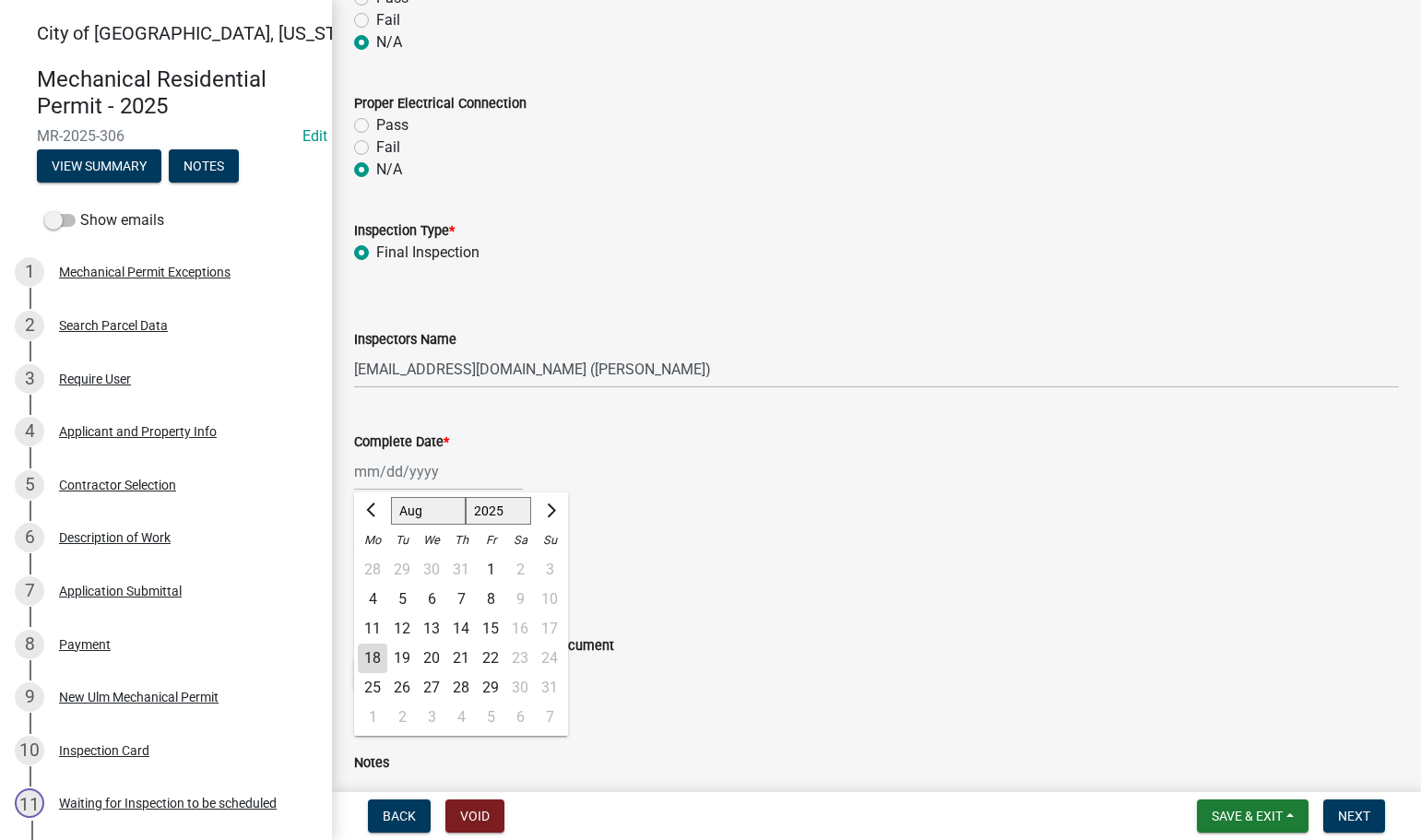
click at [385, 483] on div "[PERSON_NAME] Feb Mar Apr [PERSON_NAME][DATE] Oct Nov [DATE] 1526 1527 1528 152…" at bounding box center [438, 472] width 169 height 38
click at [382, 651] on div "18" at bounding box center [373, 659] width 30 height 30
type input "[DATE]"
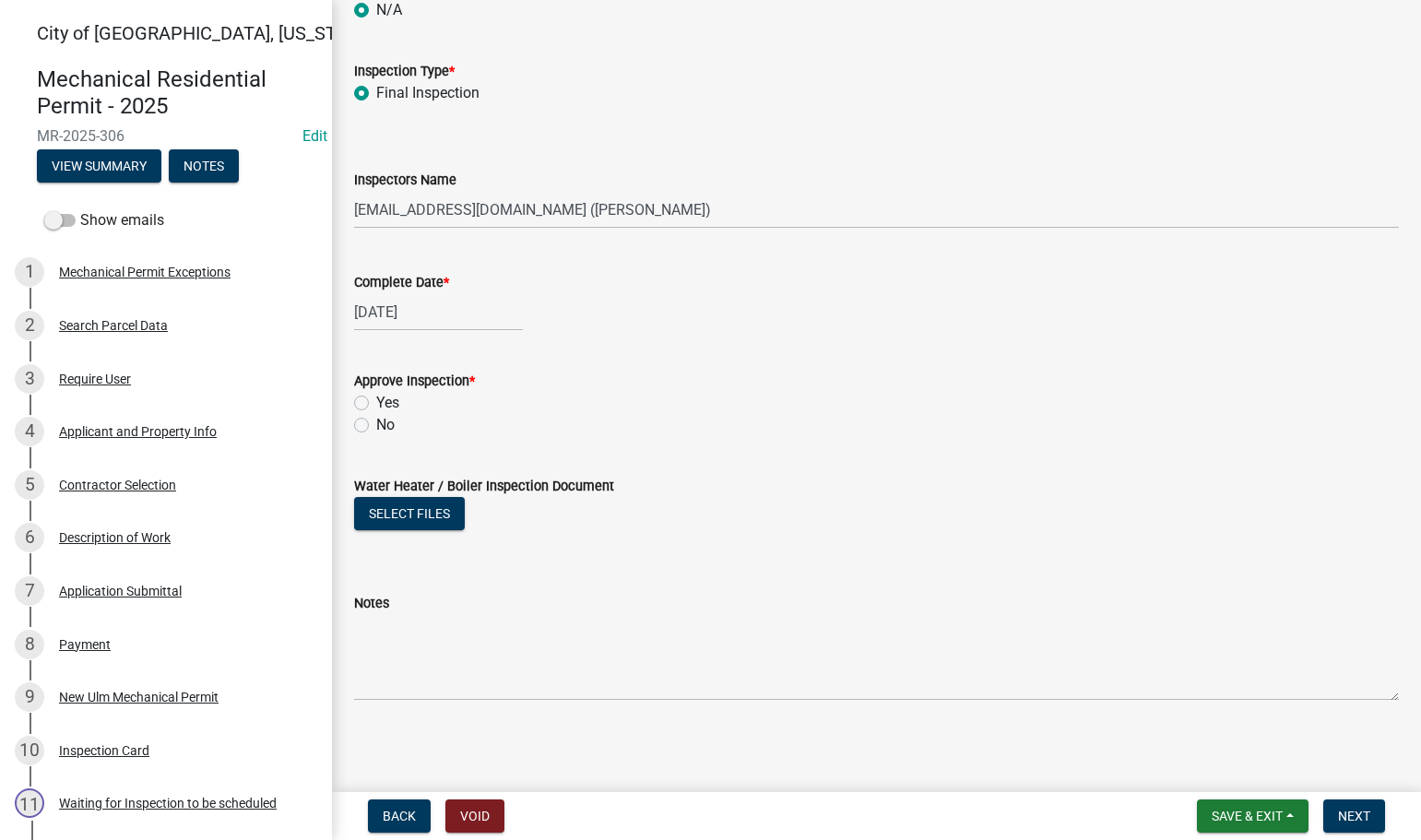
scroll to position [2007, 0]
click at [376, 404] on label "Yes" at bounding box center [387, 400] width 23 height 22
click at [376, 401] on input "Yes" at bounding box center [382, 395] width 12 height 12
radio input "true"
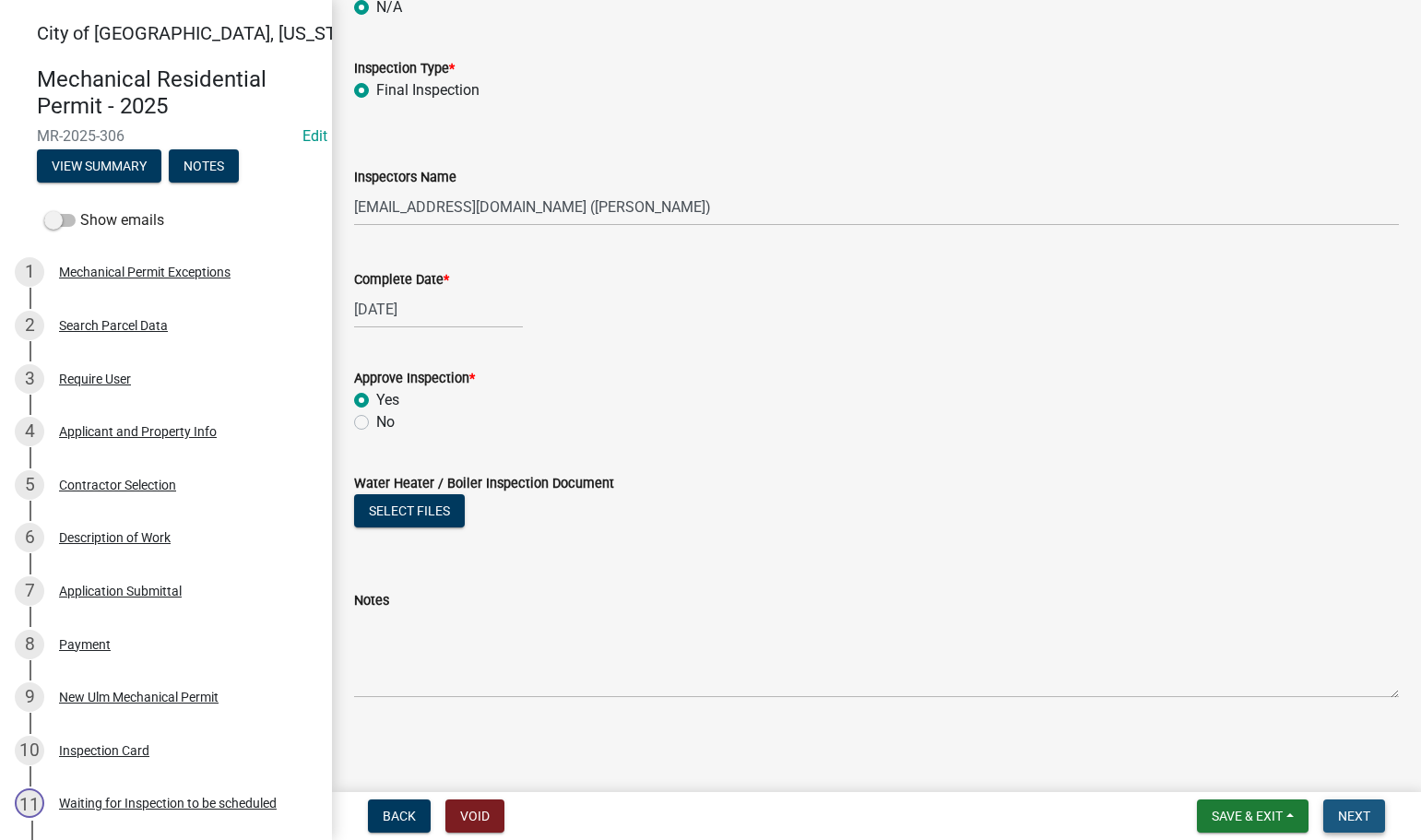
click at [1353, 807] on button "Next" at bounding box center [1354, 816] width 62 height 33
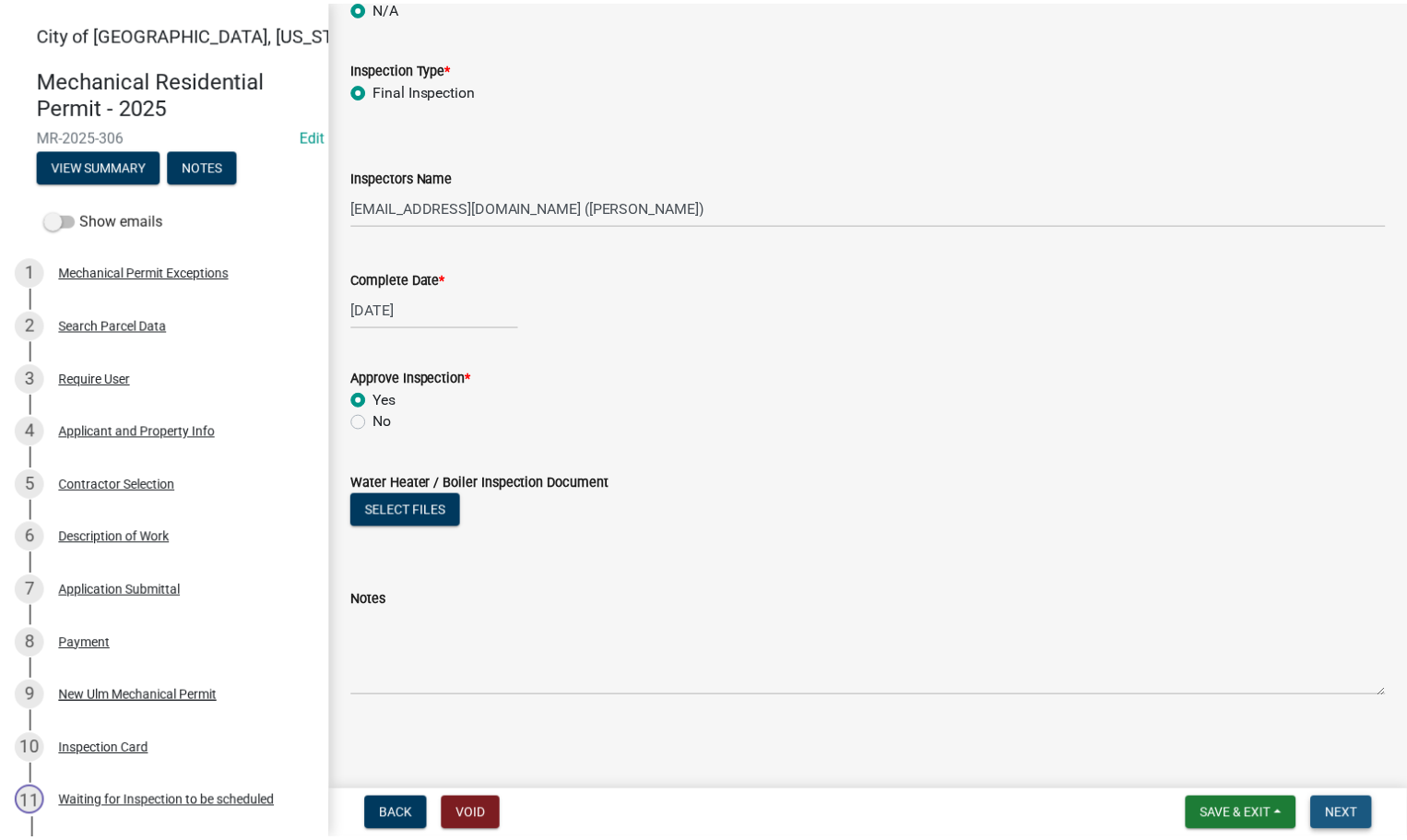
scroll to position [0, 0]
